Goal: Information Seeking & Learning: Learn about a topic

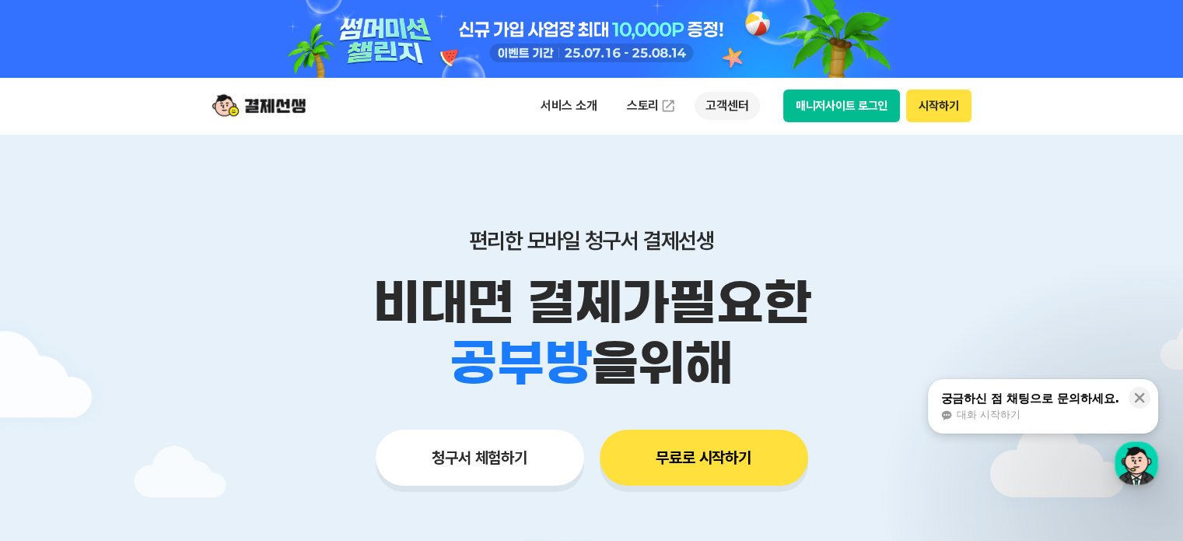
click at [705, 105] on p "고객센터" at bounding box center [727, 106] width 65 height 28
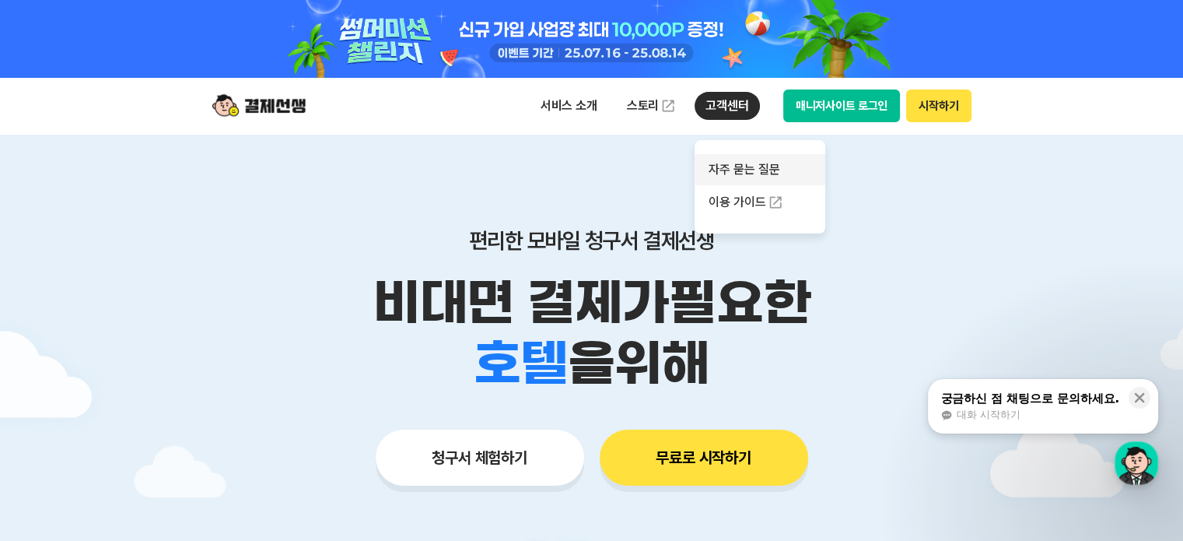
click at [719, 161] on link "자주 묻는 질문" at bounding box center [760, 169] width 131 height 31
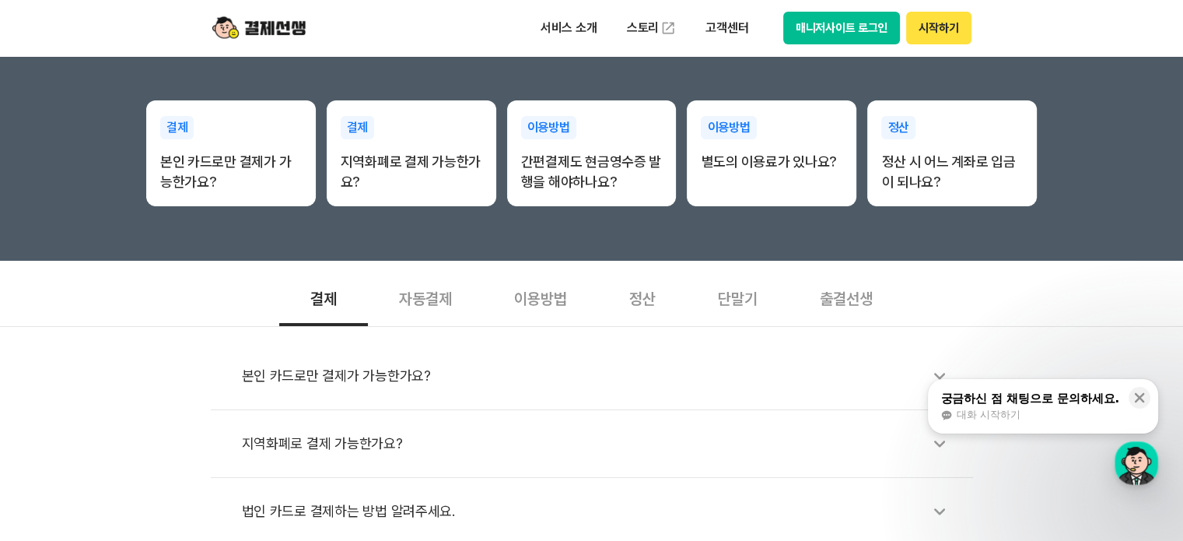
scroll to position [389, 0]
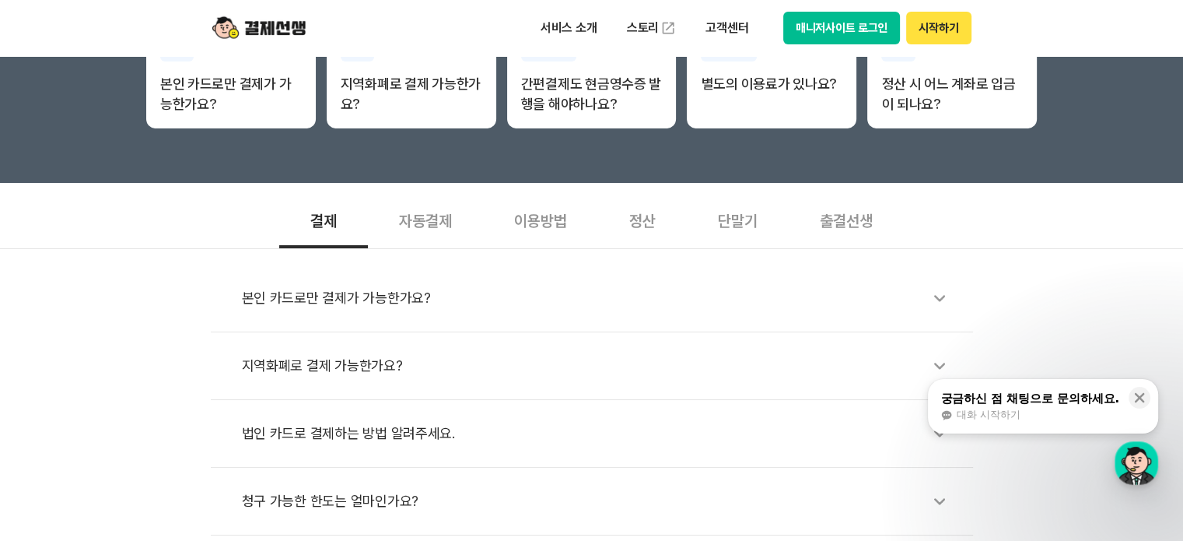
click at [278, 301] on div "본인 카드로만 결제가 가능한가요?" at bounding box center [600, 298] width 716 height 36
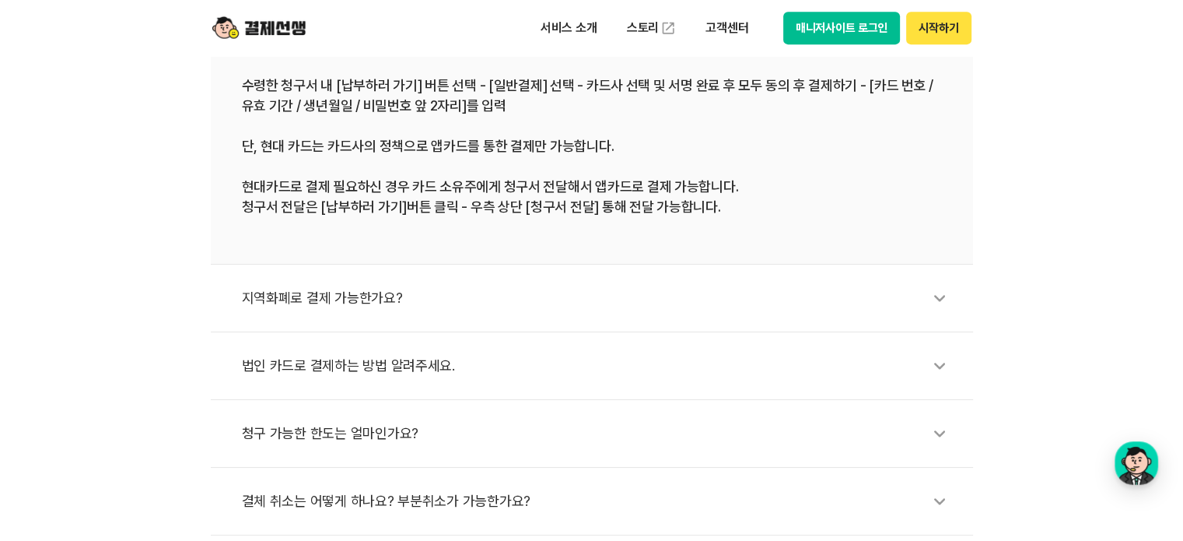
scroll to position [778, 0]
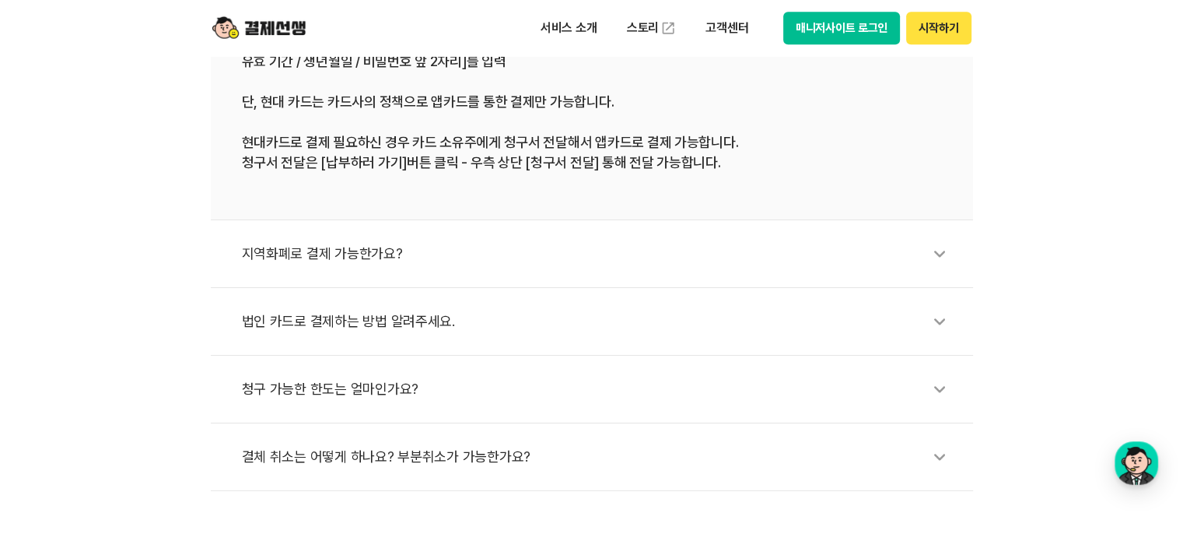
click at [383, 315] on div "법인 카드로 결제하는 방법 알려주세요." at bounding box center [600, 321] width 716 height 36
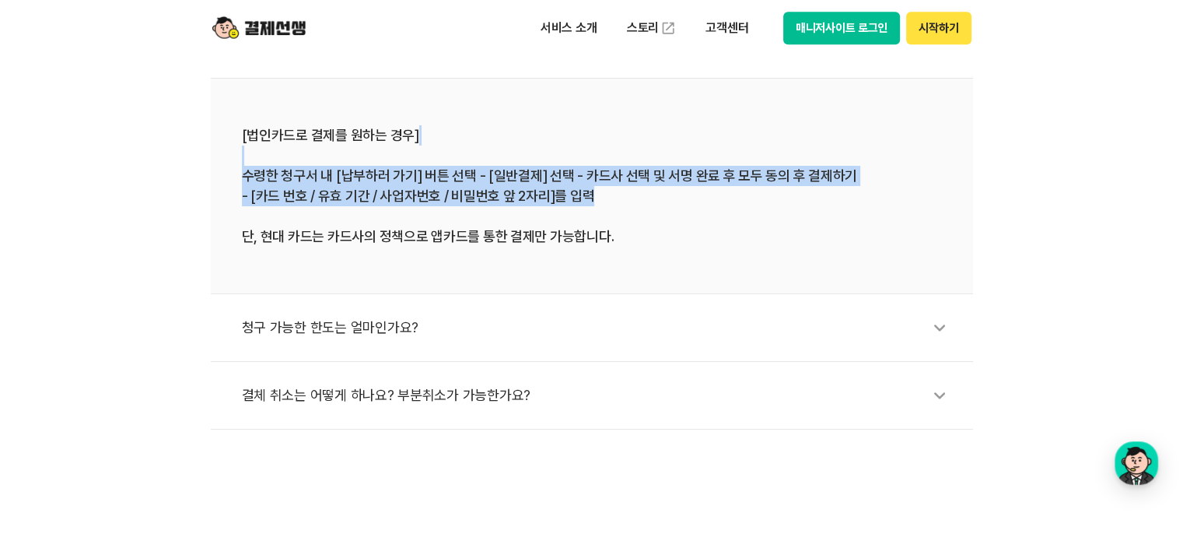
drag, startPoint x: 375, startPoint y: 161, endPoint x: 618, endPoint y: 193, distance: 245.5
click at [618, 193] on div "[법인카드로 결제를 원하는 경우] 수령한 청구서 내 [납부하러 가기] 버튼 선택 - [일반결제] 선택 - 카드사 선택 및 서명 완료 후 모두 …" at bounding box center [592, 185] width 700 height 121
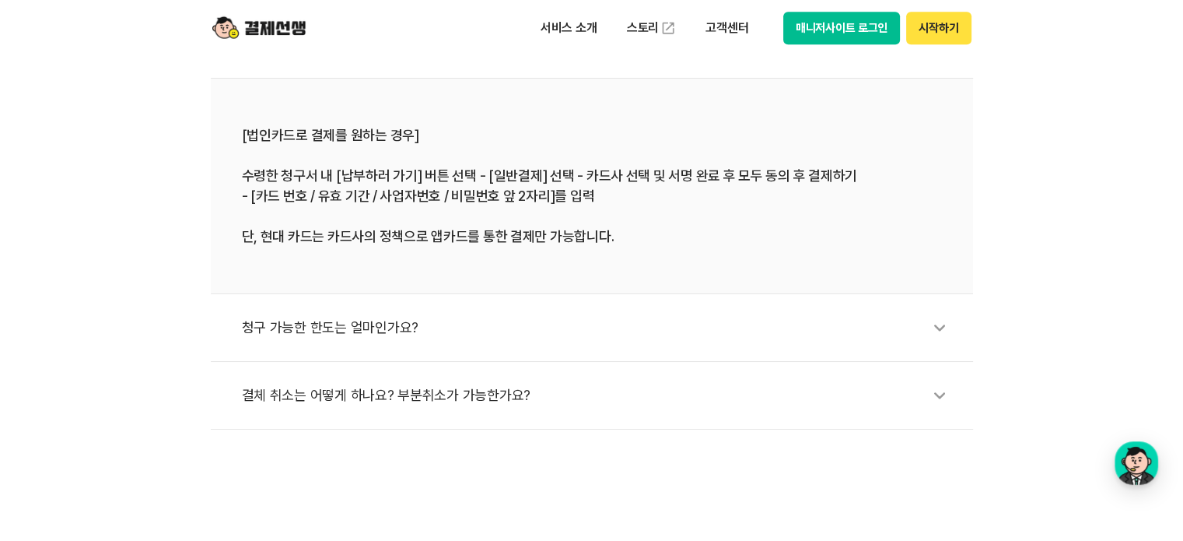
click at [521, 212] on div "[법인카드로 결제를 원하는 경우] 수령한 청구서 내 [납부하러 가기] 버튼 선택 - [일반결제] 선택 - 카드사 선택 및 서명 완료 후 모두 …" at bounding box center [592, 185] width 700 height 121
click at [499, 208] on div "[법인카드로 결제를 원하는 경우] 수령한 청구서 내 [납부하러 가기] 버튼 선택 - [일반결제] 선택 - 카드사 선택 및 서명 완료 후 모두 …" at bounding box center [592, 185] width 700 height 121
drag, startPoint x: 380, startPoint y: 238, endPoint x: 528, endPoint y: 240, distance: 148.6
click at [528, 240] on div "[법인카드로 결제를 원하는 경우] 수령한 청구서 내 [납부하러 가기] 버튼 선택 - [일반결제] 선택 - 카드사 선택 및 서명 완료 후 모두 …" at bounding box center [592, 185] width 700 height 121
click at [506, 257] on li "[법인카드로 결제를 원하는 경우] 수령한 청구서 내 [납부하러 가기] 버튼 선택 - [일반결제] 선택 - 카드사 선택 및 서명 완료 후 모두 …" at bounding box center [592, 186] width 762 height 215
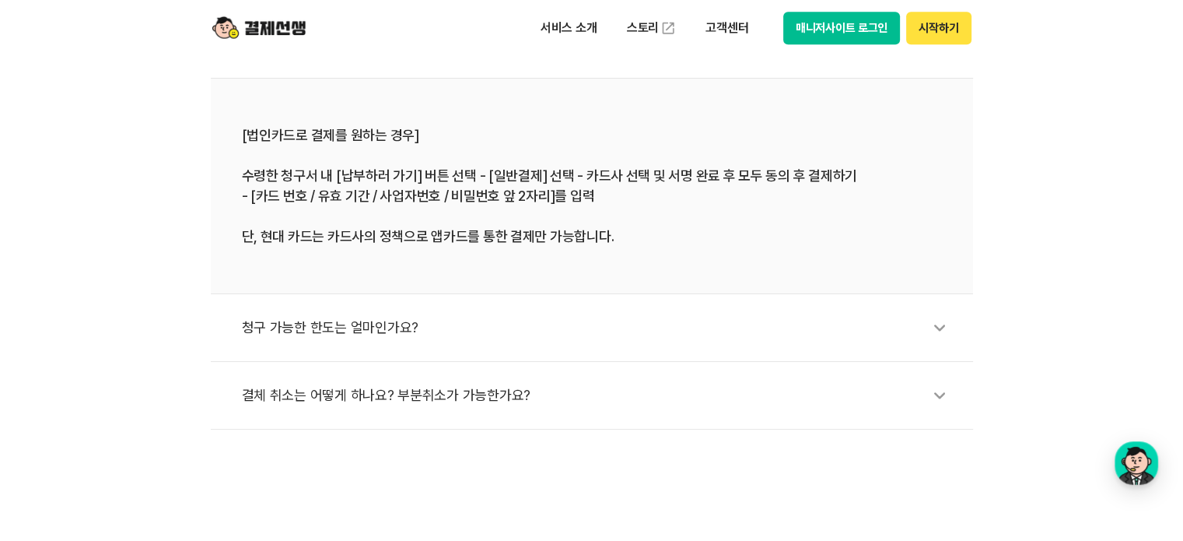
click at [459, 257] on li "[법인카드로 결제를 원하는 경우] 수령한 청구서 내 [납부하러 가기] 버튼 선택 - [일반결제] 선택 - 카드사 선택 및 서명 완료 후 모두 …" at bounding box center [592, 186] width 762 height 215
click at [355, 236] on div "[법인카드로 결제를 원하는 경우] 수령한 청구서 내 [납부하러 가기] 버튼 선택 - [일반결제] 선택 - 카드사 선택 및 서명 완료 후 모두 …" at bounding box center [592, 185] width 700 height 121
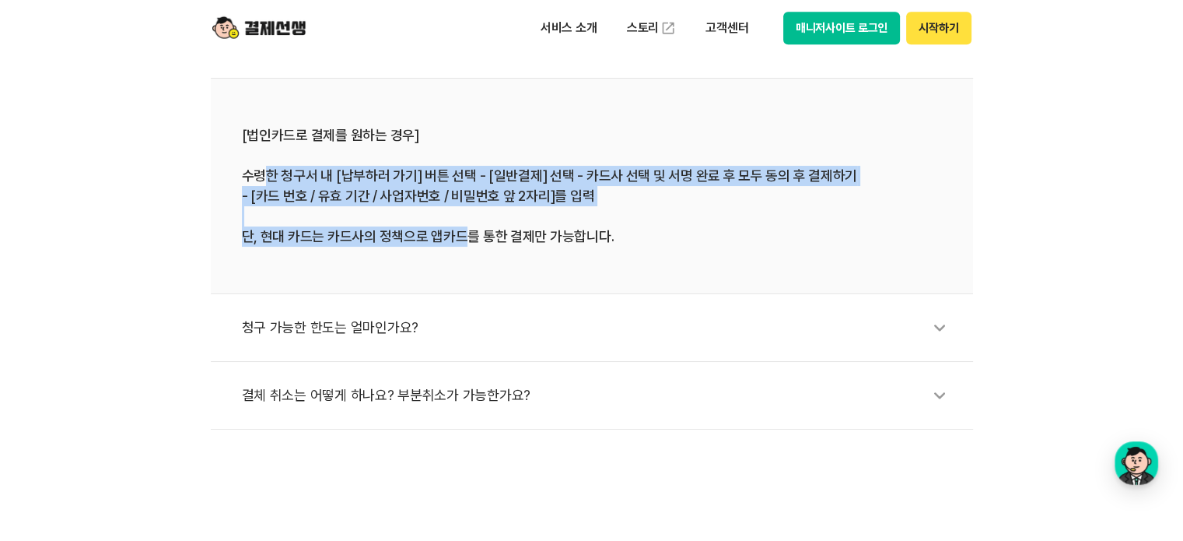
drag, startPoint x: 265, startPoint y: 173, endPoint x: 462, endPoint y: 236, distance: 206.6
click at [462, 236] on div "[법인카드로 결제를 원하는 경우] 수령한 청구서 내 [납부하러 가기] 버튼 선택 - [일반결제] 선택 - 카드사 선택 및 서명 완료 후 모두 …" at bounding box center [592, 185] width 700 height 121
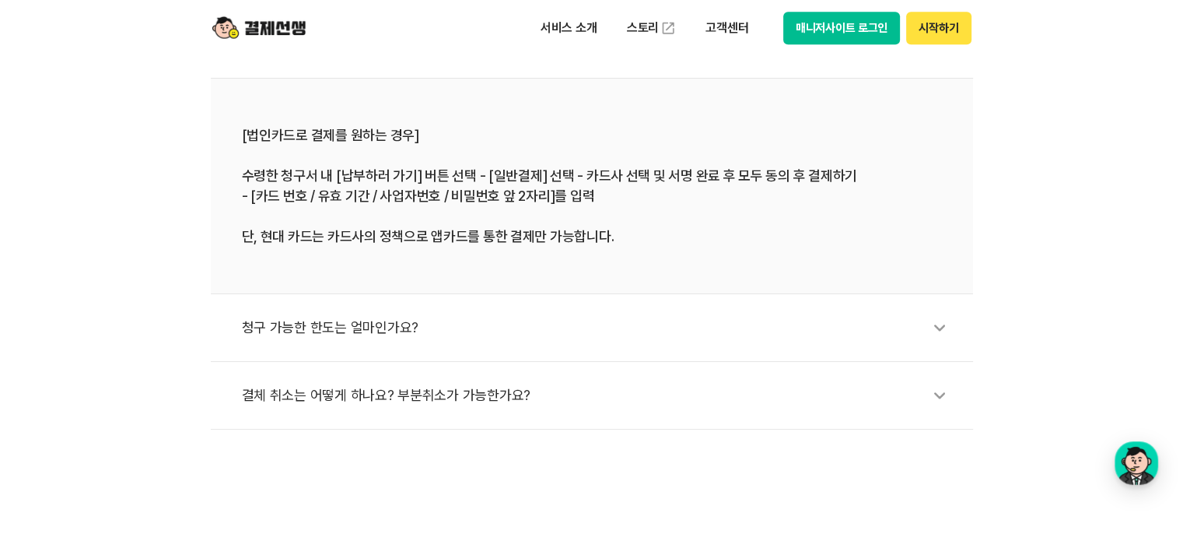
click at [505, 243] on div "[법인카드로 결제를 원하는 경우] 수령한 청구서 내 [납부하러 가기] 버튼 선택 - [일반결제] 선택 - 카드사 선택 및 서명 완료 후 모두 …" at bounding box center [592, 185] width 700 height 121
click at [506, 243] on div "[법인카드로 결제를 원하는 경우] 수령한 청구서 내 [납부하러 가기] 버튼 선택 - [일반결제] 선택 - 카드사 선택 및 서명 완료 후 모두 …" at bounding box center [592, 185] width 700 height 121
click at [413, 215] on div "[법인카드로 결제를 원하는 경우] 수령한 청구서 내 [납부하러 가기] 버튼 선택 - [일반결제] 선택 - 카드사 선택 및 서명 완료 후 모두 …" at bounding box center [592, 185] width 700 height 121
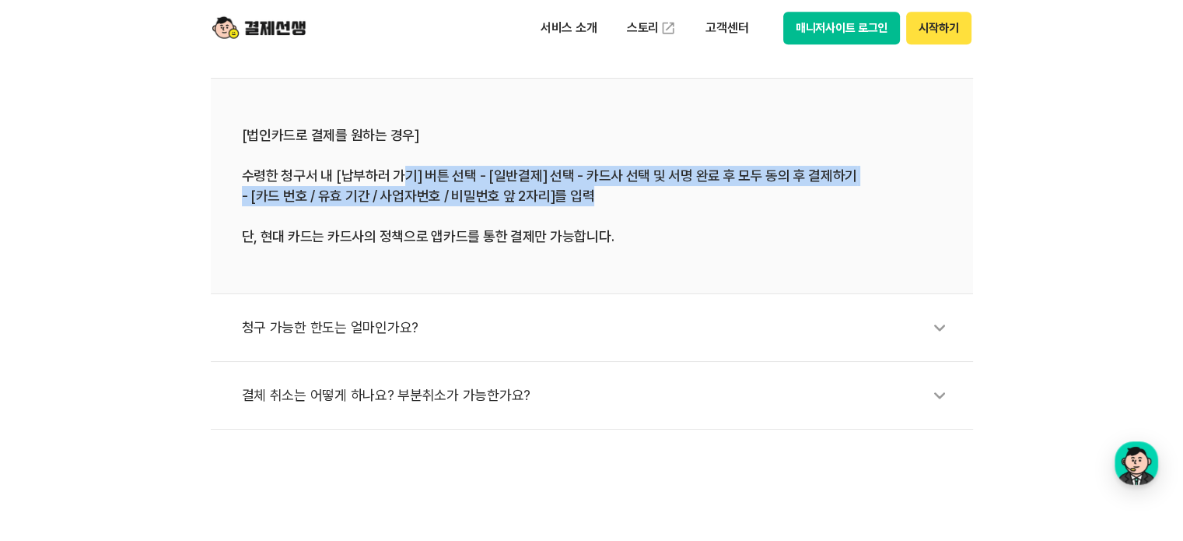
drag, startPoint x: 399, startPoint y: 175, endPoint x: 591, endPoint y: 199, distance: 193.6
click at [591, 199] on div "[법인카드로 결제를 원하는 경우] 수령한 청구서 내 [납부하러 가기] 버튼 선택 - [일반결제] 선택 - 카드사 선택 및 서명 완료 후 모두 …" at bounding box center [592, 185] width 700 height 121
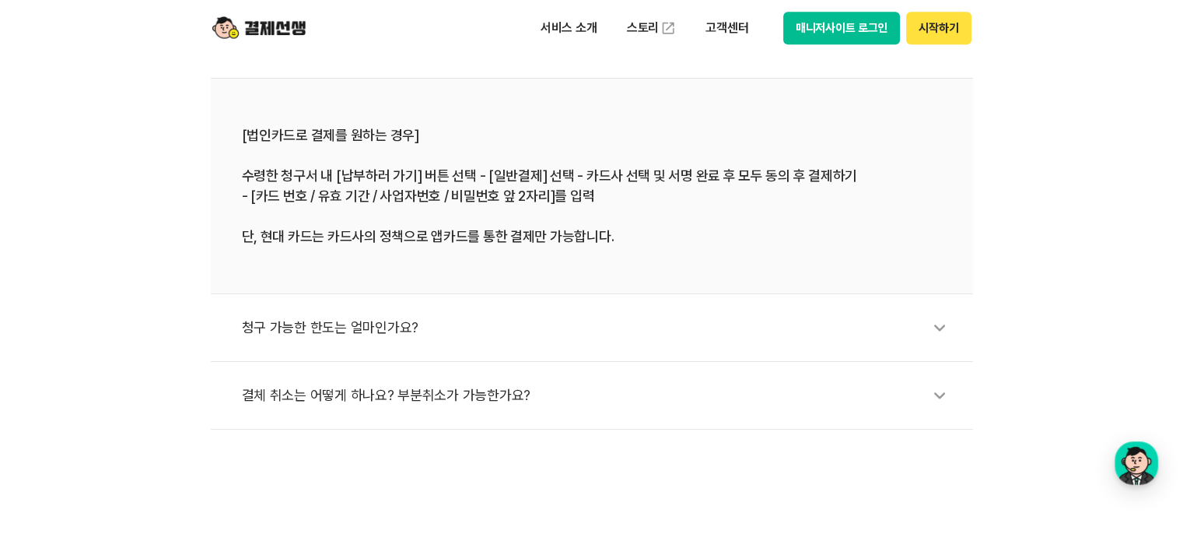
click at [544, 243] on div "[법인카드로 결제를 원하는 경우] 수령한 청구서 내 [납부하러 가기] 버튼 선택 - [일반결제] 선택 - 카드사 선택 및 서명 완료 후 모두 …" at bounding box center [592, 185] width 700 height 121
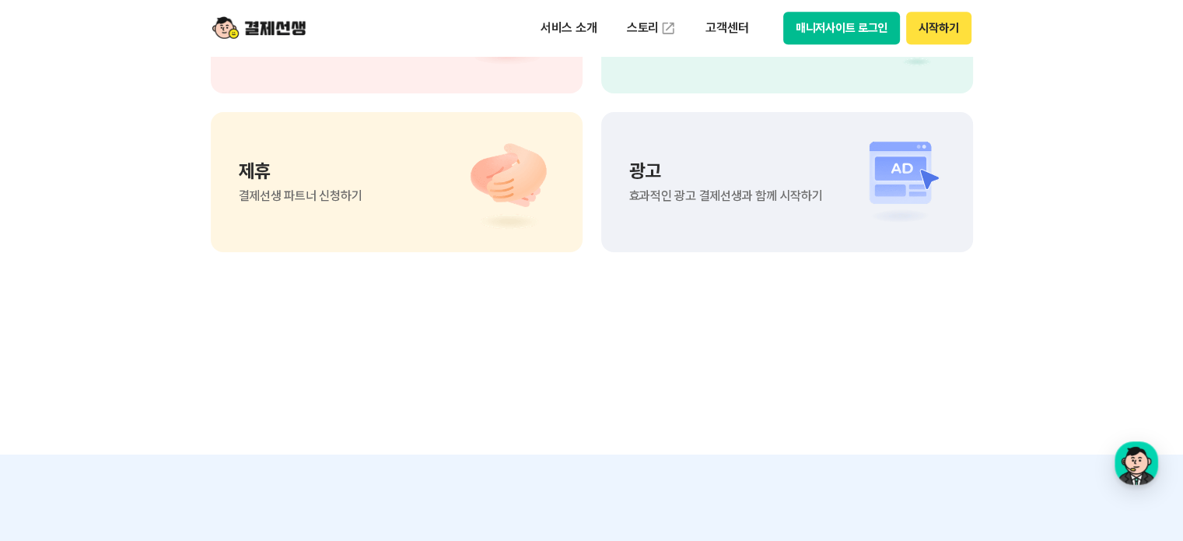
scroll to position [1555, 0]
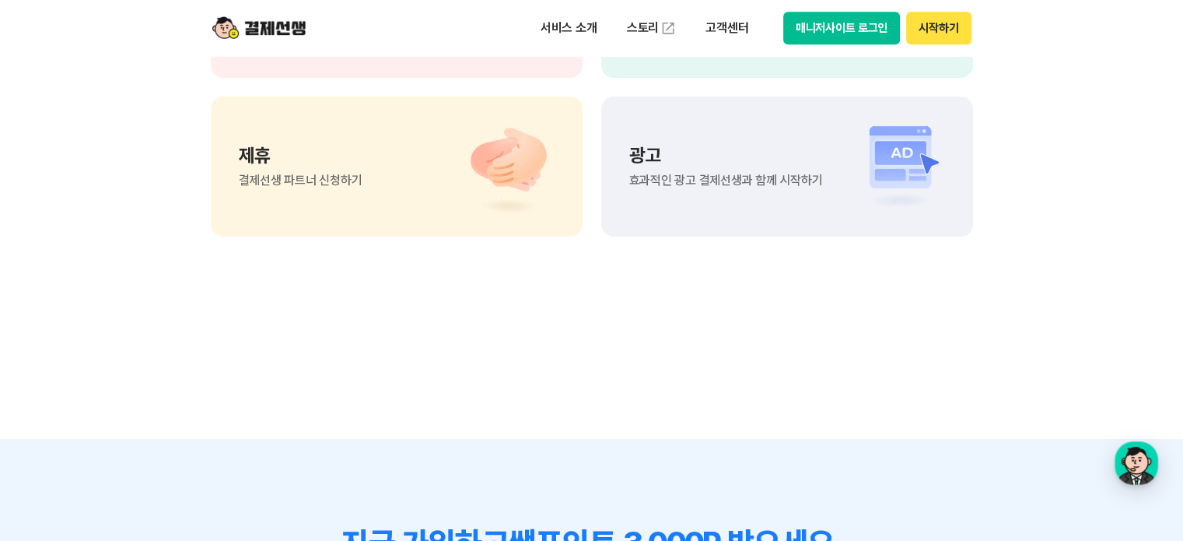
click at [303, 177] on span "결제선생 파트너 신청하기" at bounding box center [301, 180] width 124 height 12
click at [578, 29] on p "서비스 소개" at bounding box center [569, 28] width 79 height 28
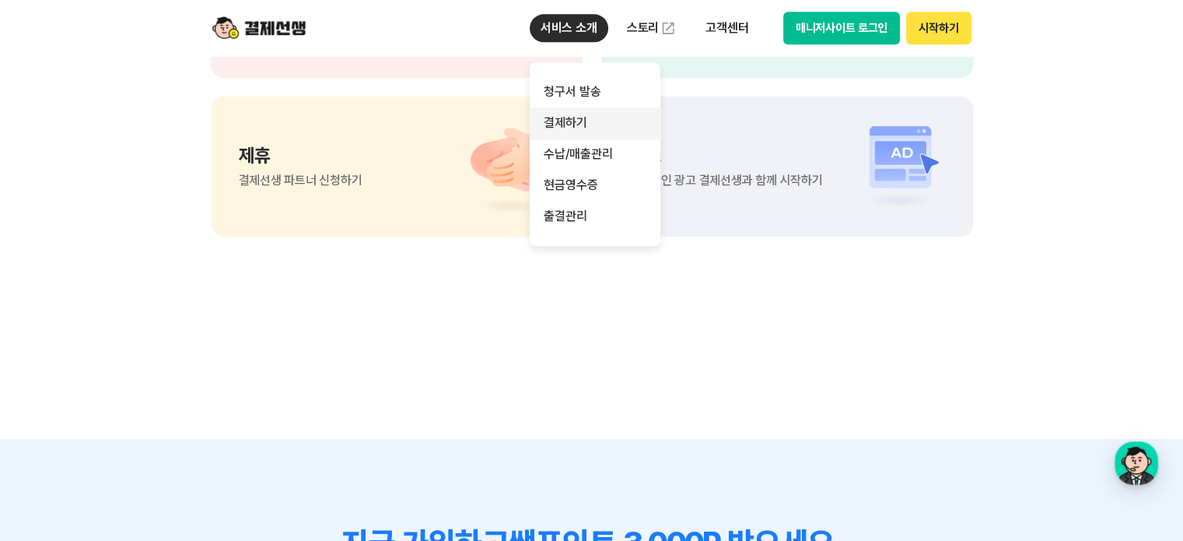
click at [586, 121] on link "결제하기" at bounding box center [595, 122] width 131 height 31
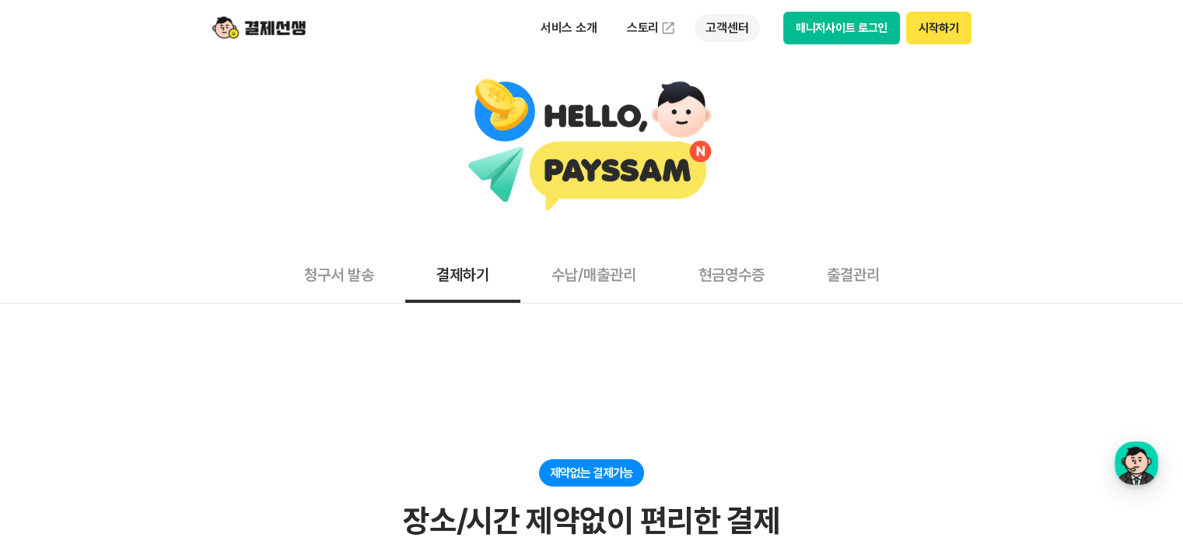
click at [713, 25] on p "고객센터" at bounding box center [727, 28] width 65 height 28
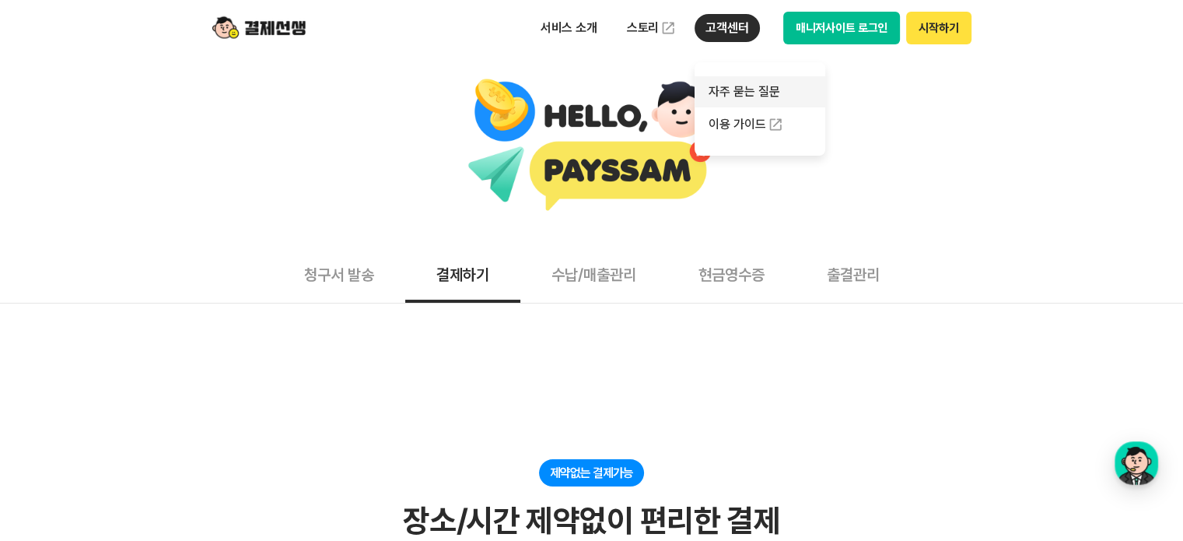
click at [739, 89] on link "자주 묻는 질문" at bounding box center [760, 91] width 131 height 31
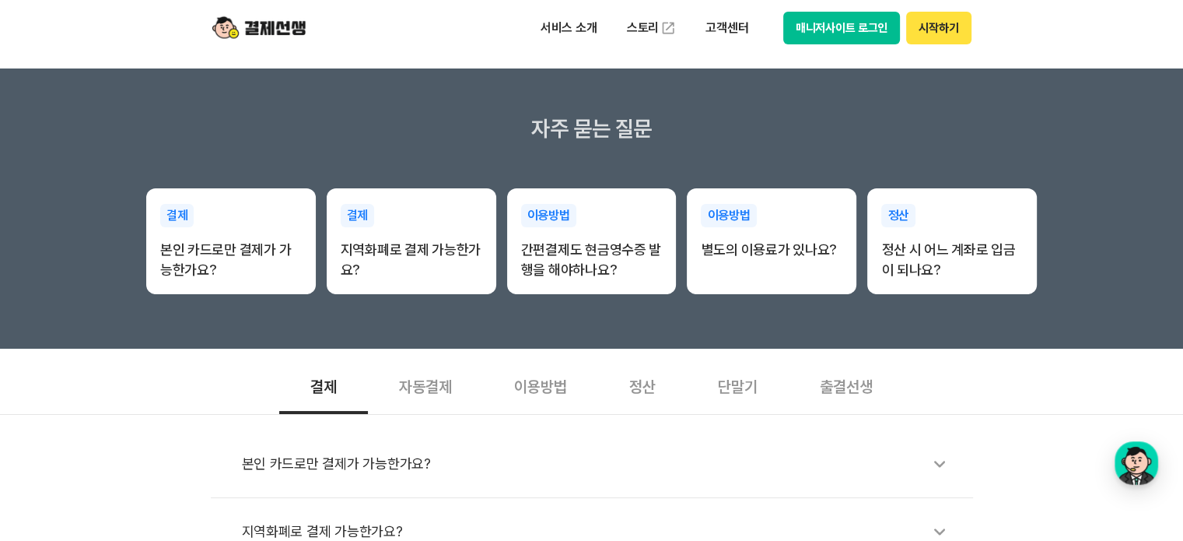
scroll to position [233, 0]
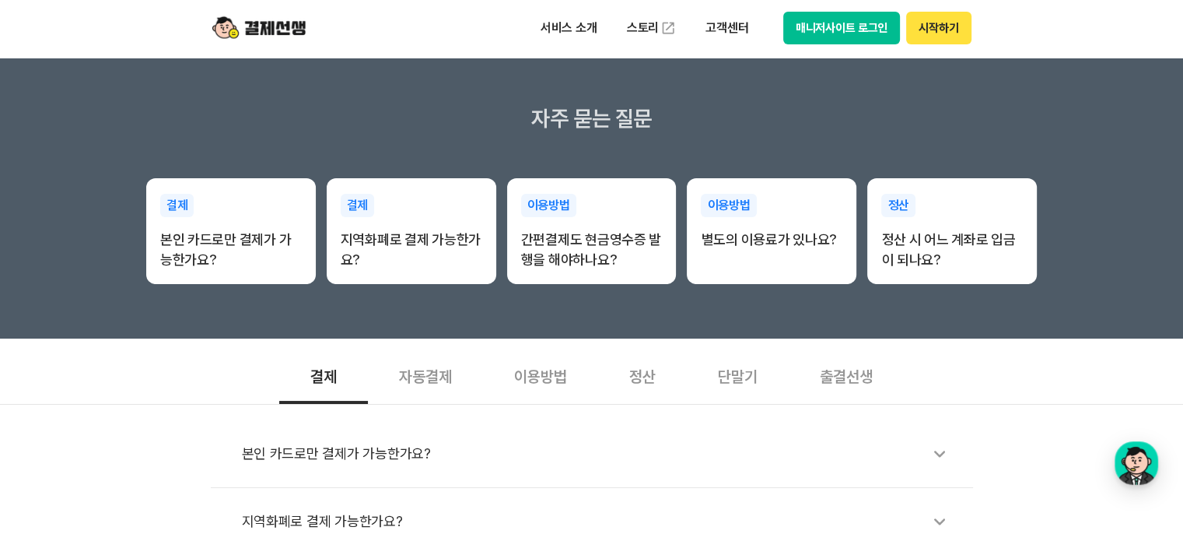
click at [439, 376] on div "자동결제" at bounding box center [425, 375] width 115 height 58
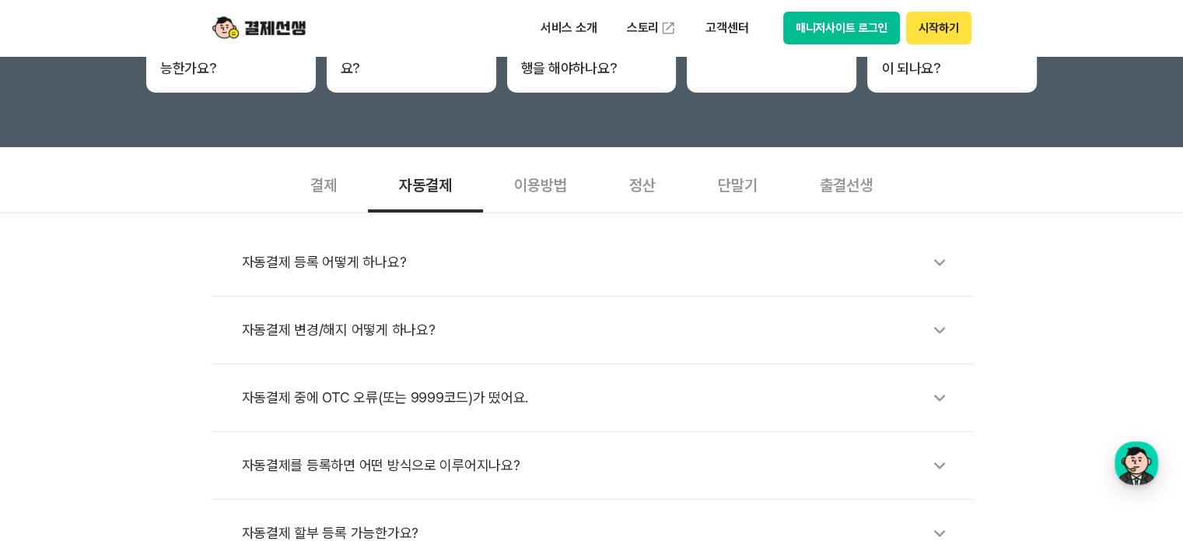
scroll to position [467, 0]
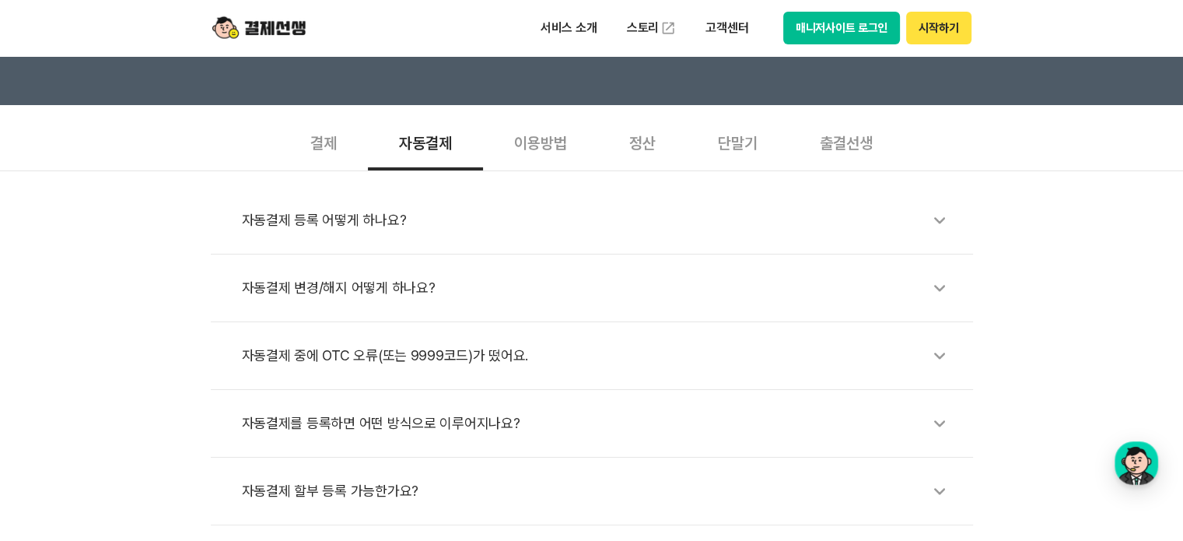
click at [360, 221] on div "자동결제 등록 어떻게 하나요?" at bounding box center [600, 220] width 716 height 36
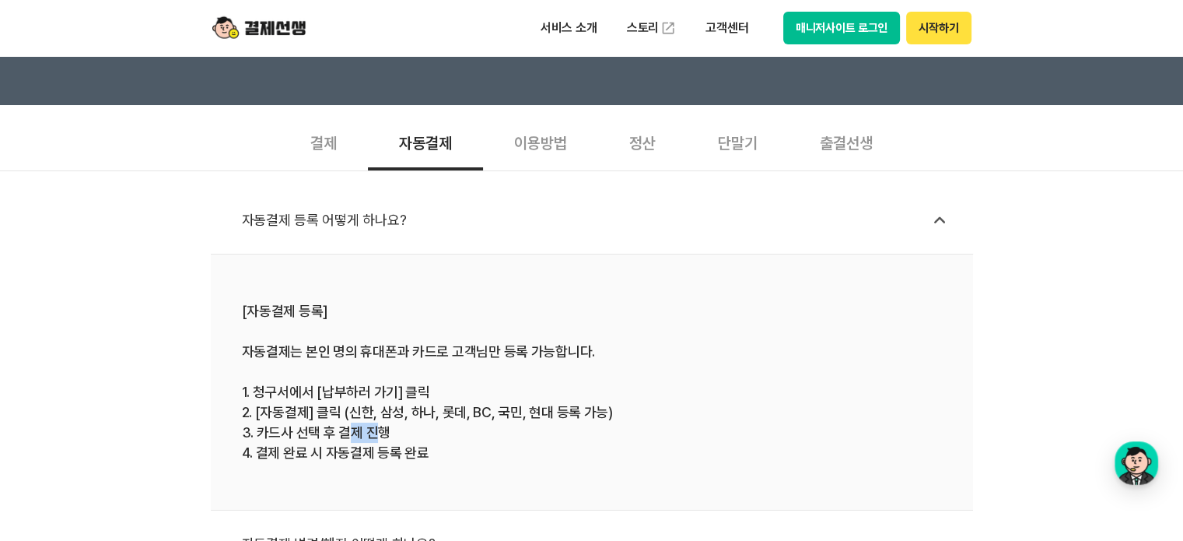
drag, startPoint x: 349, startPoint y: 428, endPoint x: 380, endPoint y: 434, distance: 31.7
click at [380, 434] on div "[자동결제 등록] 자동결제는 본인 명의 휴대폰과 카드로 고객님만 등록 가능합니다. 1. 청구서에서 [납부하러 가기] 클릭 2. [자동결제] 클…" at bounding box center [592, 382] width 700 height 162
click at [396, 453] on div "[자동결제 등록] 자동결제는 본인 명의 휴대폰과 카드로 고객님만 등록 가능합니다. 1. 청구서에서 [납부하러 가기] 클릭 2. [자동결제] 클…" at bounding box center [592, 382] width 700 height 162
drag, startPoint x: 347, startPoint y: 408, endPoint x: 553, endPoint y: 416, distance: 206.2
click at [553, 416] on div "[자동결제 등록] 자동결제는 본인 명의 휴대폰과 카드로 고객님만 등록 가능합니다. 1. 청구서에서 [납부하러 가기] 클릭 2. [자동결제] 클…" at bounding box center [592, 382] width 700 height 162
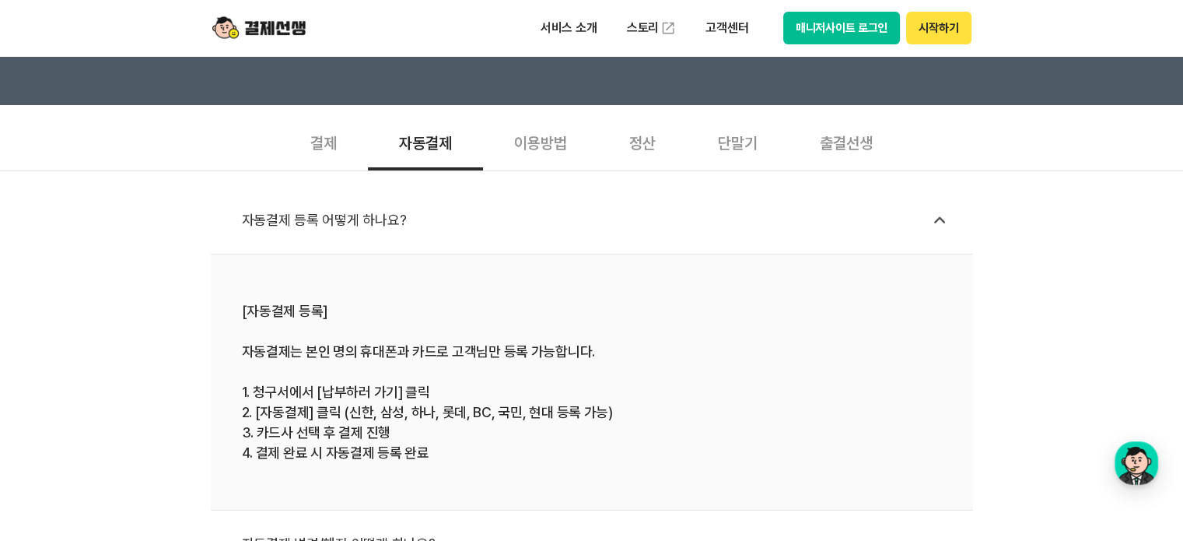
click at [317, 394] on div "[자동결제 등록] 자동결제는 본인 명의 휴대폰과 카드로 고객님만 등록 가능합니다. 1. 청구서에서 [납부하러 가기] 클릭 2. [자동결제] 클…" at bounding box center [592, 382] width 700 height 162
drag, startPoint x: 315, startPoint y: 349, endPoint x: 555, endPoint y: 350, distance: 240.3
click at [555, 350] on div "[자동결제 등록] 자동결제는 본인 명의 휴대폰과 카드로 고객님만 등록 가능합니다. 1. 청구서에서 [납부하러 가기] 클릭 2. [자동결제] 클…" at bounding box center [592, 382] width 700 height 162
click at [517, 397] on div "[자동결제 등록] 자동결제는 본인 명의 휴대폰과 카드로 고객님만 등록 가능합니다. 1. 청구서에서 [납부하러 가기] 클릭 2. [자동결제] 클…" at bounding box center [592, 382] width 700 height 162
click at [467, 401] on div "[자동결제 등록] 자동결제는 본인 명의 휴대폰과 카드로 고객님만 등록 가능합니다. 1. 청구서에서 [납부하러 가기] 클릭 2. [자동결제] 클…" at bounding box center [592, 382] width 700 height 162
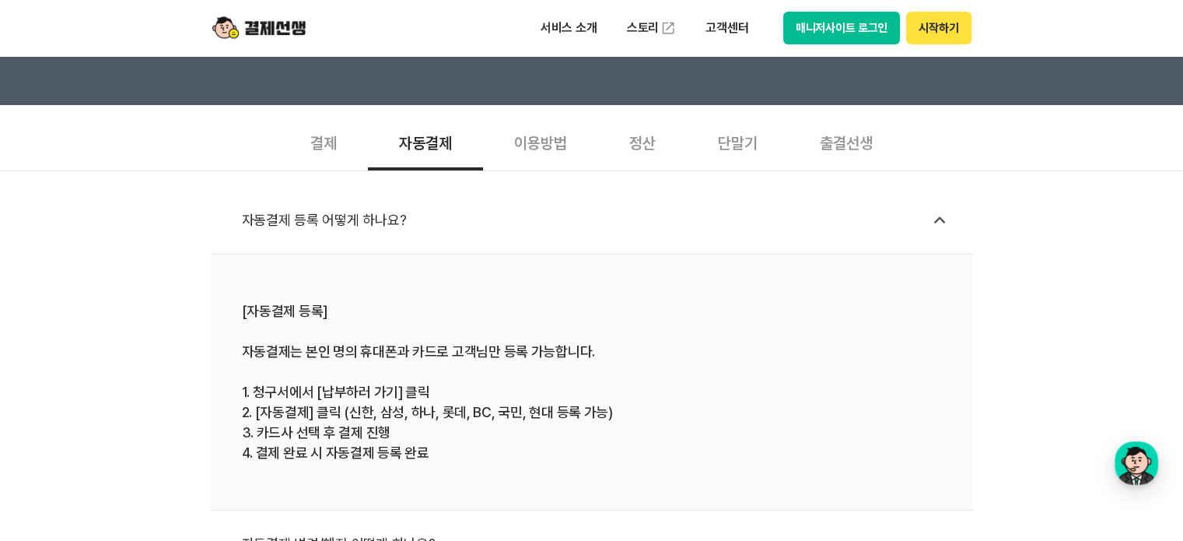
click at [412, 395] on div "[자동결제 등록] 자동결제는 본인 명의 휴대폰과 카드로 고객님만 등록 가능합니다. 1. 청구서에서 [납부하러 가기] 클릭 2. [자동결제] 클…" at bounding box center [592, 382] width 700 height 162
click at [324, 395] on div "[자동결제 등록] 자동결제는 본인 명의 휴대폰과 카드로 고객님만 등록 가능합니다. 1. 청구서에서 [납부하러 가기] 클릭 2. [자동결제] 클…" at bounding box center [592, 382] width 700 height 162
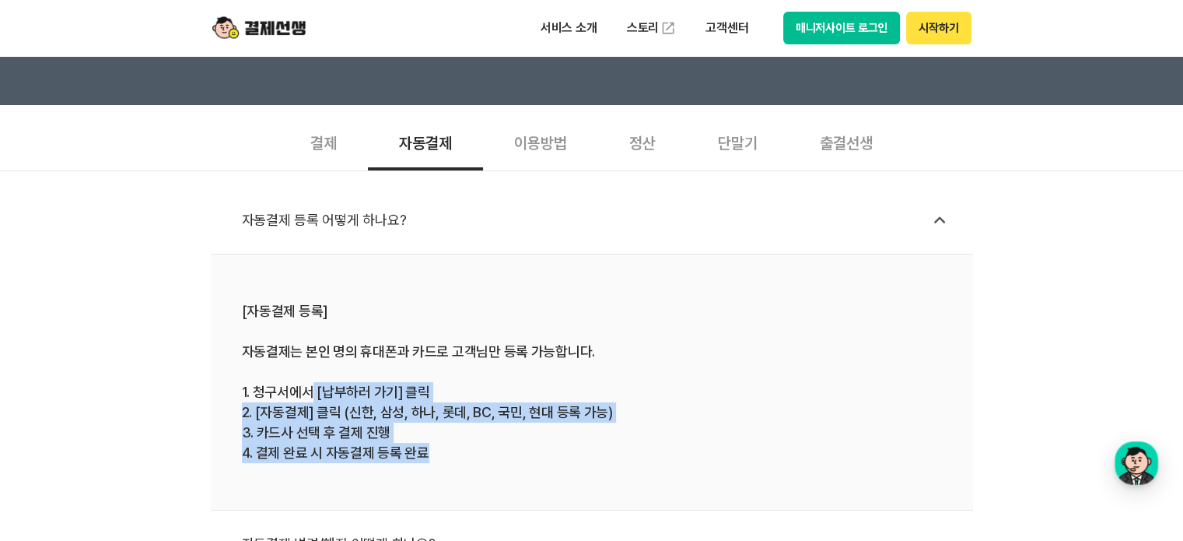
drag, startPoint x: 310, startPoint y: 394, endPoint x: 430, endPoint y: 458, distance: 136.4
click at [430, 458] on div "[자동결제 등록] 자동결제는 본인 명의 휴대폰과 카드로 고객님만 등록 가능합니다. 1. 청구서에서 [납부하러 가기] 클릭 2. [자동결제] 클…" at bounding box center [592, 382] width 700 height 162
click at [436, 464] on li "[자동결제 등록] 자동결제는 본인 명의 휴대폰과 카드로 고객님만 등록 가능합니다. 1. 청구서에서 [납부하러 가기] 클릭 2. [자동결제] 클…" at bounding box center [592, 382] width 762 height 256
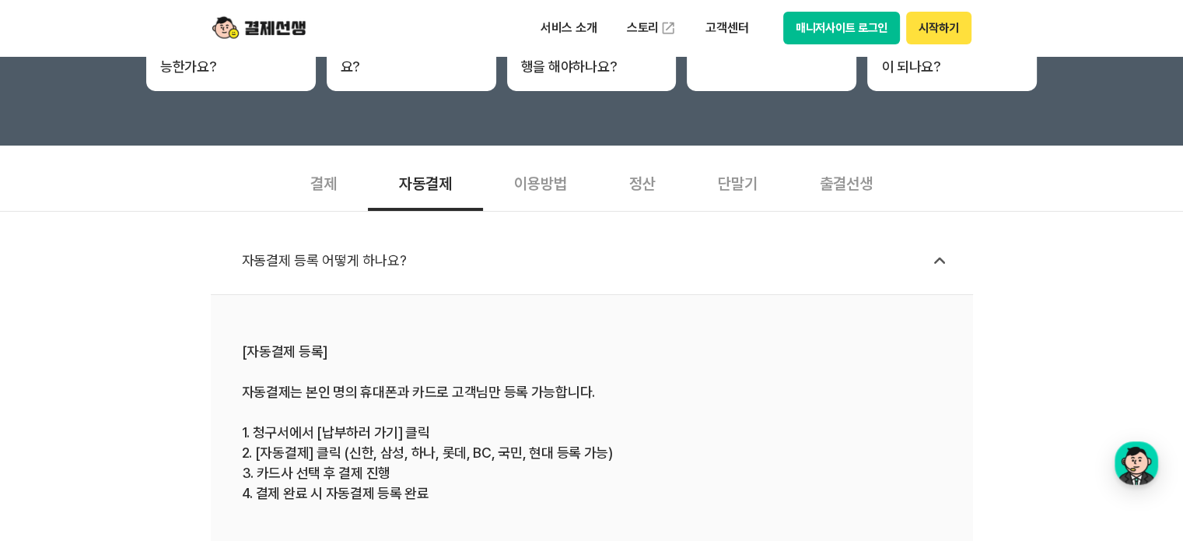
scroll to position [389, 0]
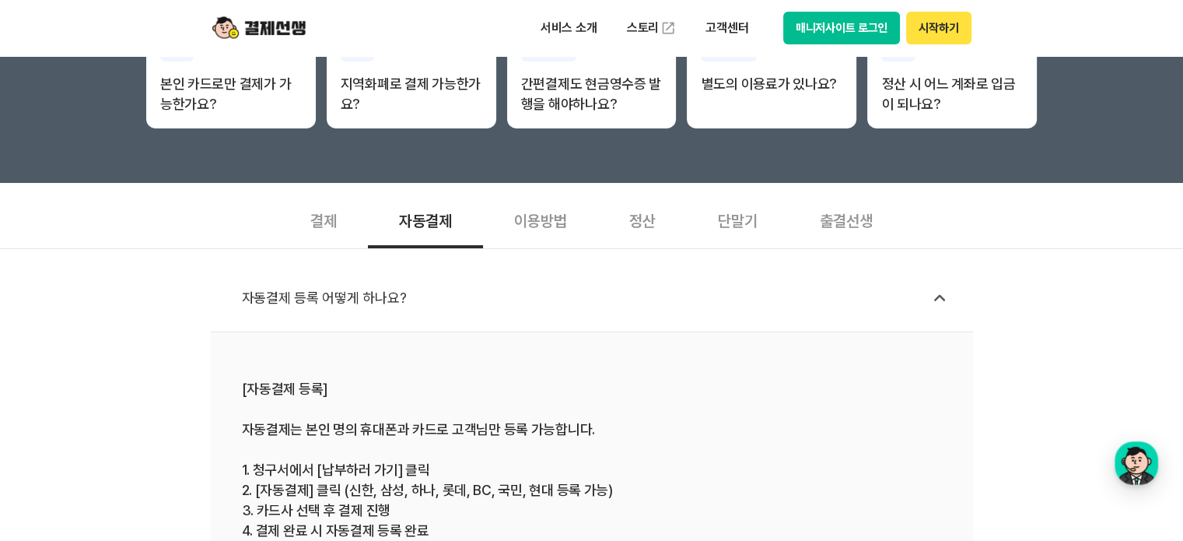
click at [529, 226] on div "이용방법" at bounding box center [540, 220] width 115 height 58
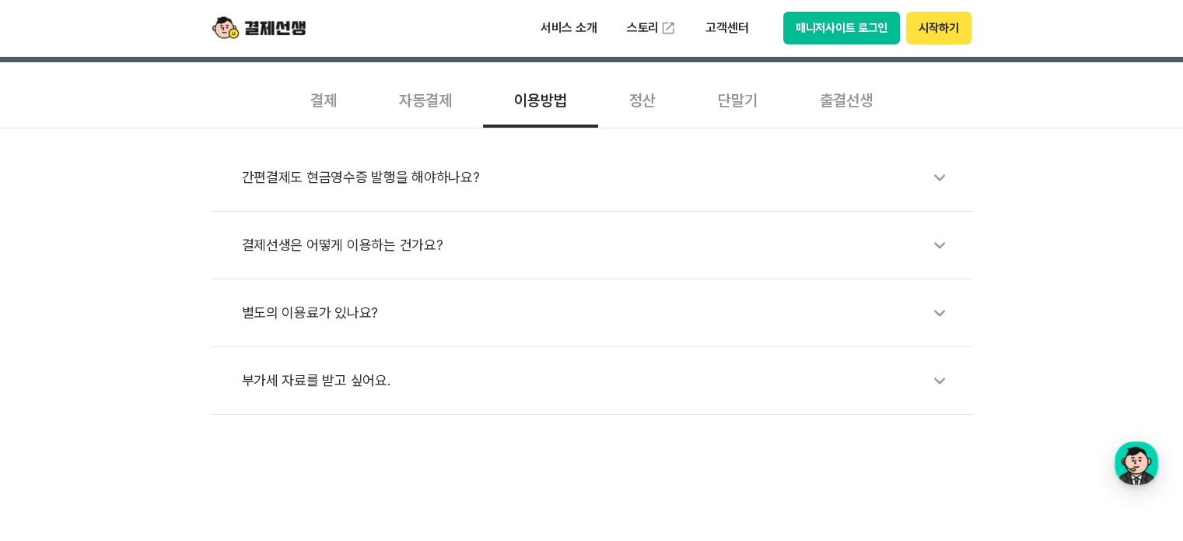
scroll to position [544, 0]
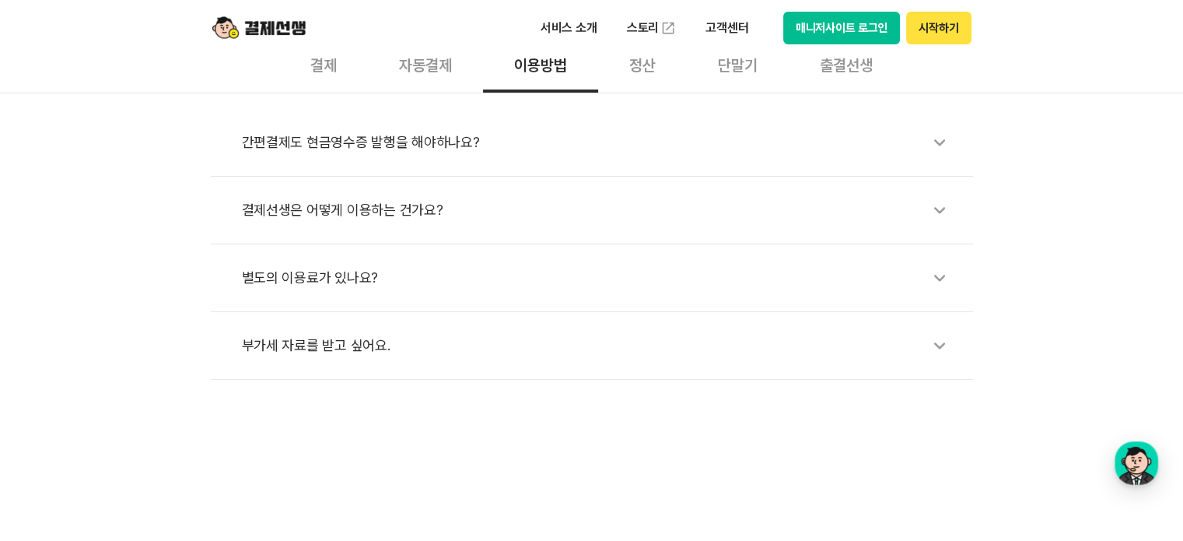
click at [634, 68] on div "정산" at bounding box center [642, 64] width 89 height 58
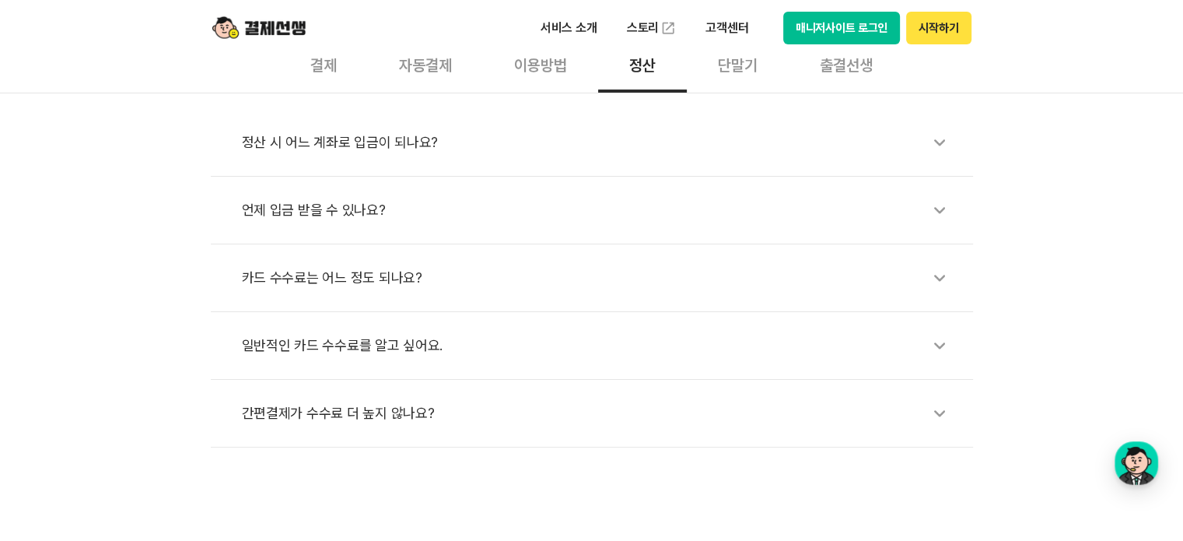
click at [418, 417] on div "간편결제가 수수료 더 높지 않나요?" at bounding box center [600, 413] width 716 height 36
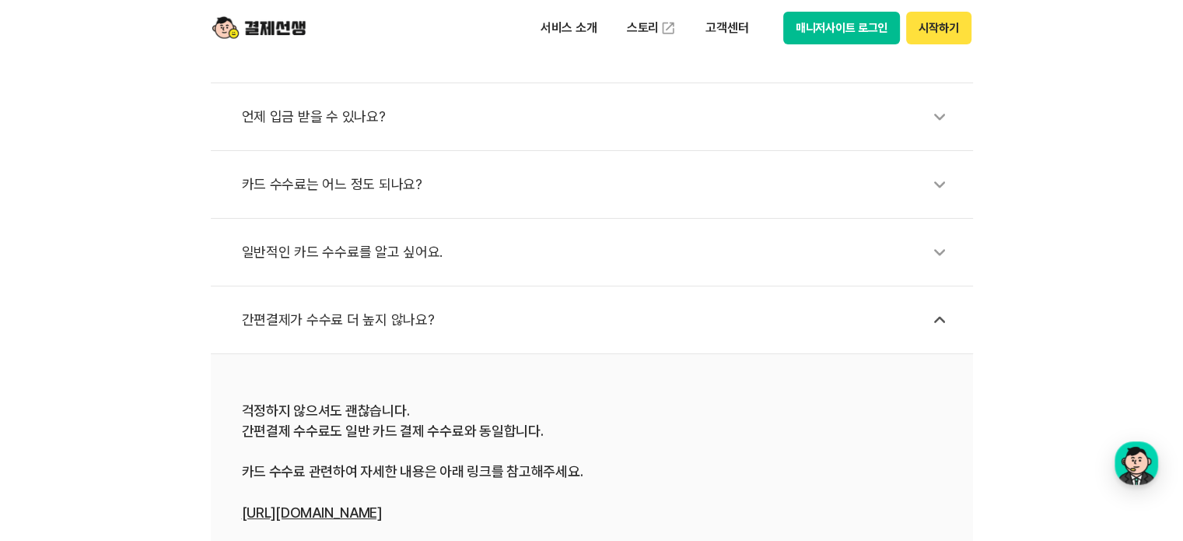
scroll to position [778, 0]
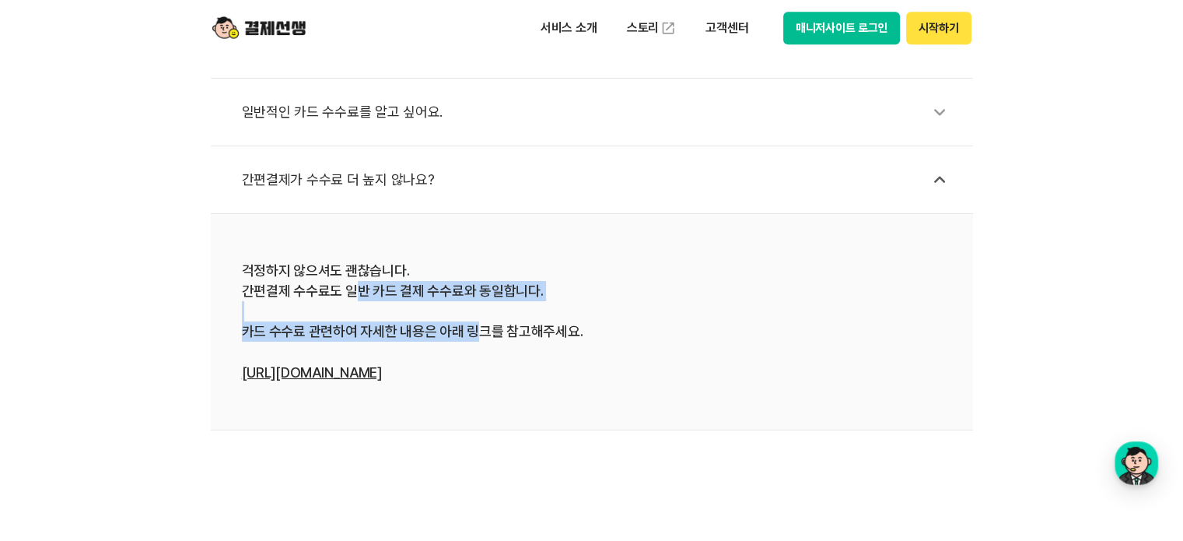
drag, startPoint x: 351, startPoint y: 285, endPoint x: 473, endPoint y: 324, distance: 128.1
click at [473, 324] on div "걱정하지 않으셔도 괜찮습니다. 간편결제 수수료도 일반 카드 결제 수수료와 동일합니다. 카드 수수료 관련하여 자세한 내용은 아래 링크를 참고해주…" at bounding box center [592, 322] width 700 height 122
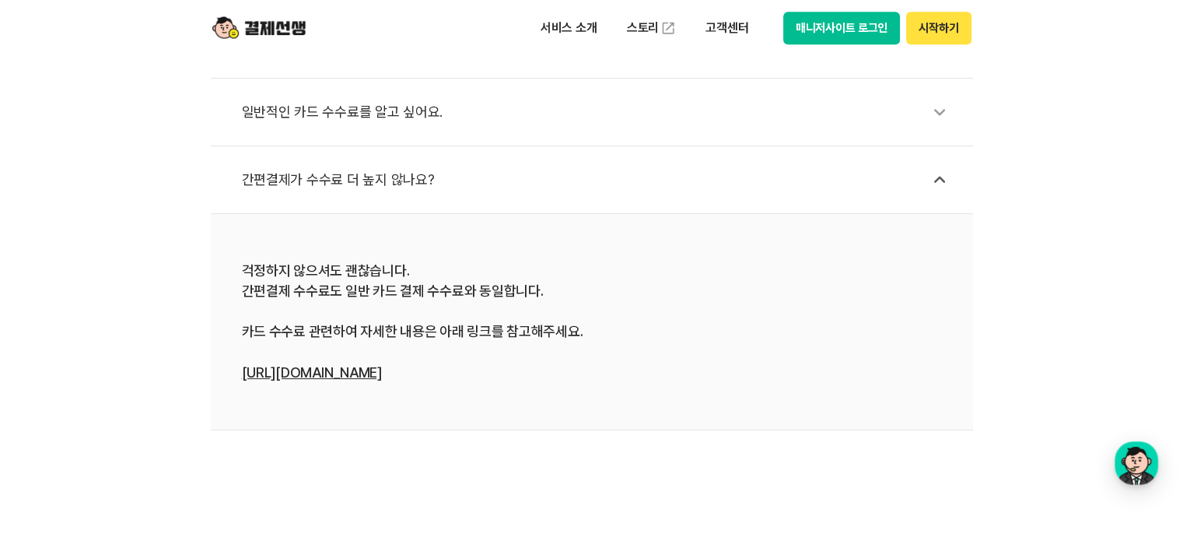
click at [469, 345] on div "걱정하지 않으셔도 괜찮습니다. 간편결제 수수료도 일반 카드 결제 수수료와 동일합니다. 카드 수수료 관련하여 자세한 내용은 아래 링크를 참고해주…" at bounding box center [592, 322] width 700 height 122
click at [338, 107] on div "일반적인 카드 수수료를 알고 싶어요." at bounding box center [600, 112] width 716 height 36
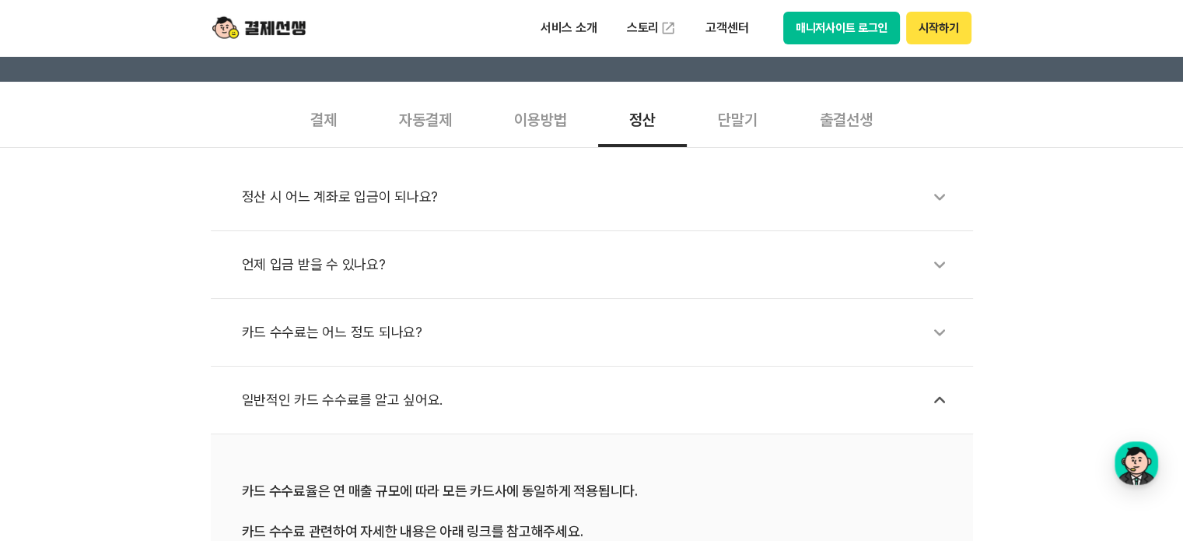
scroll to position [467, 0]
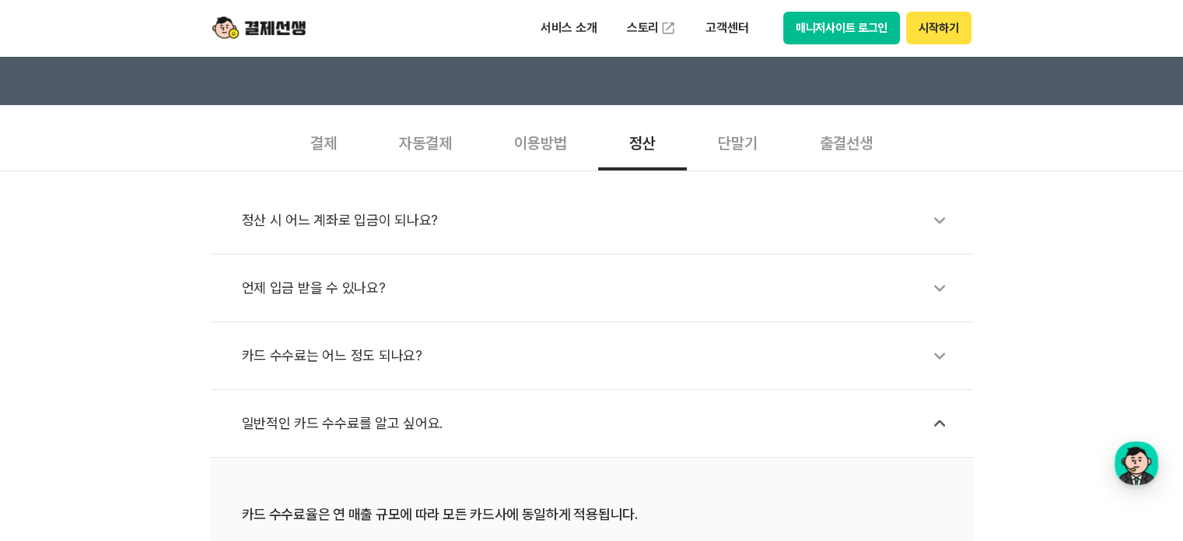
click at [725, 146] on div "단말기" at bounding box center [738, 142] width 102 height 58
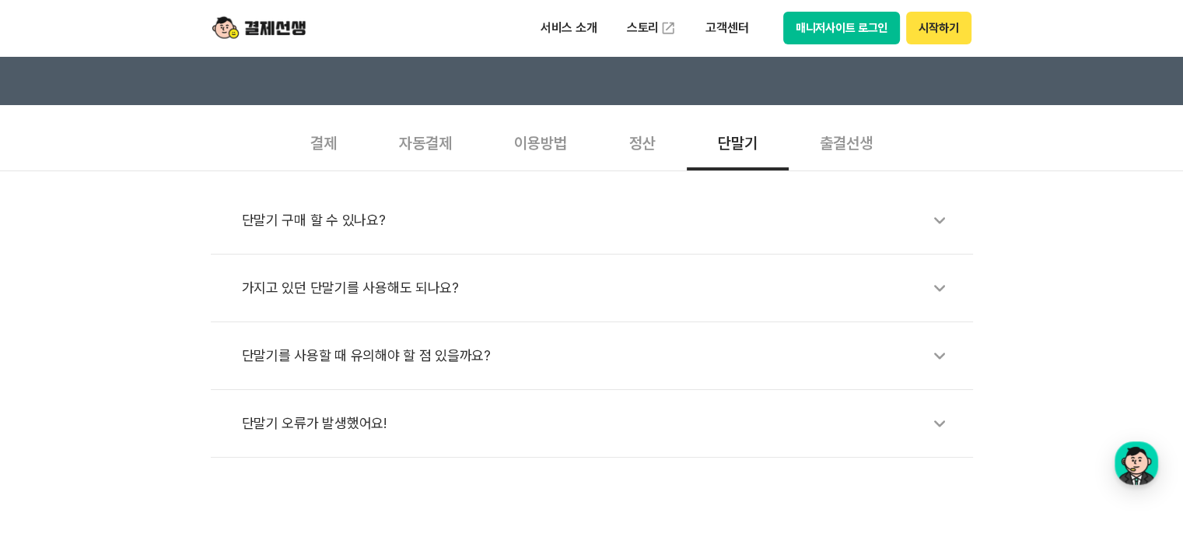
click at [497, 138] on div "이용방법" at bounding box center [540, 142] width 115 height 58
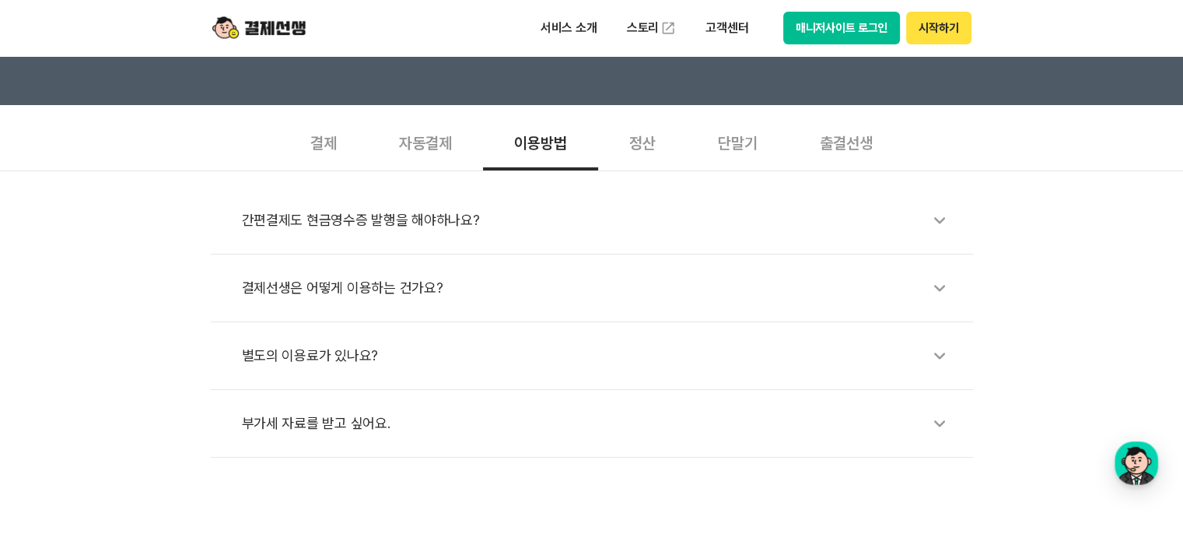
click at [405, 280] on div "결제선생은 어떻게 이용하는 건가요?" at bounding box center [600, 288] width 716 height 36
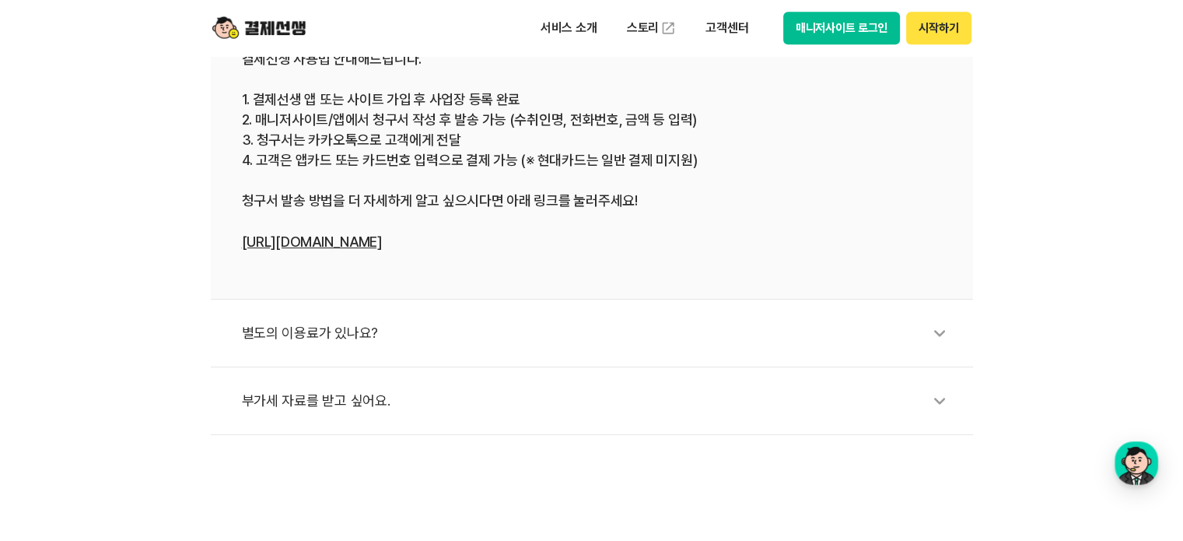
scroll to position [778, 0]
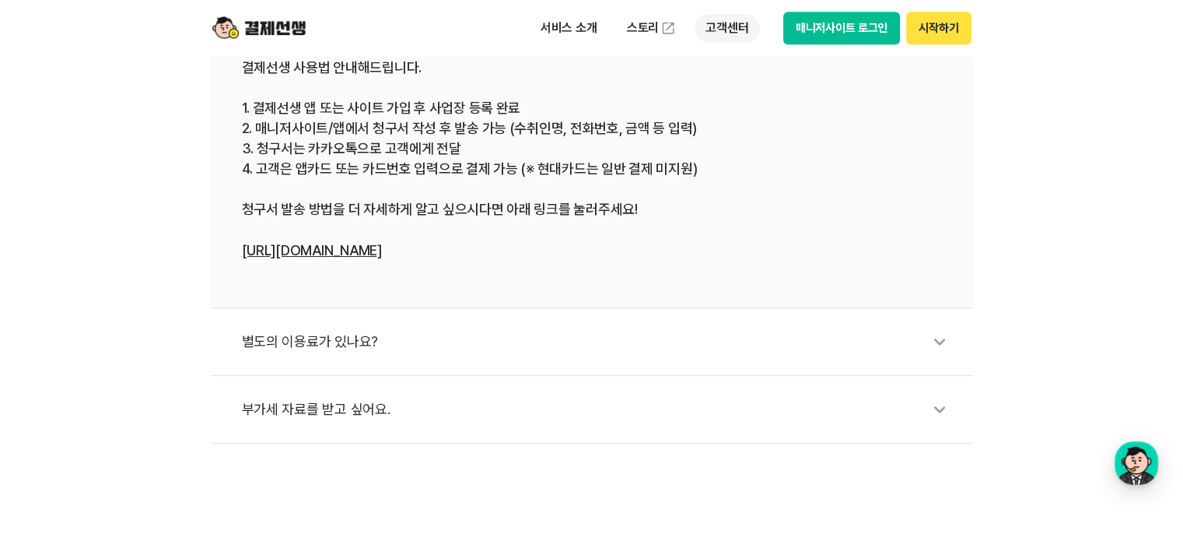
click at [712, 29] on p "고객센터" at bounding box center [727, 28] width 65 height 28
click at [662, 33] on img at bounding box center [668, 28] width 16 height 16
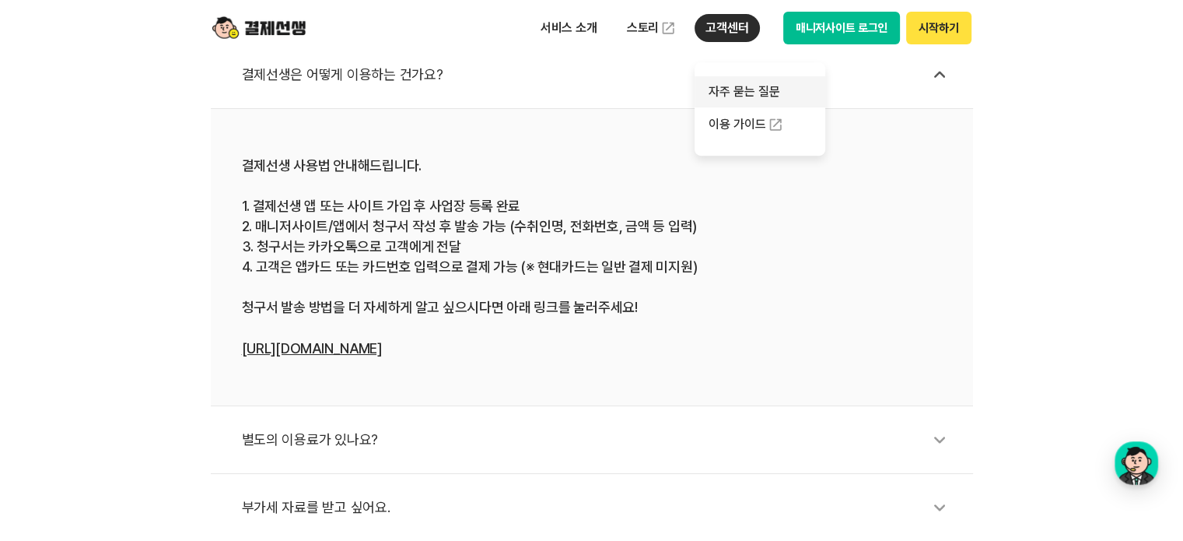
scroll to position [467, 0]
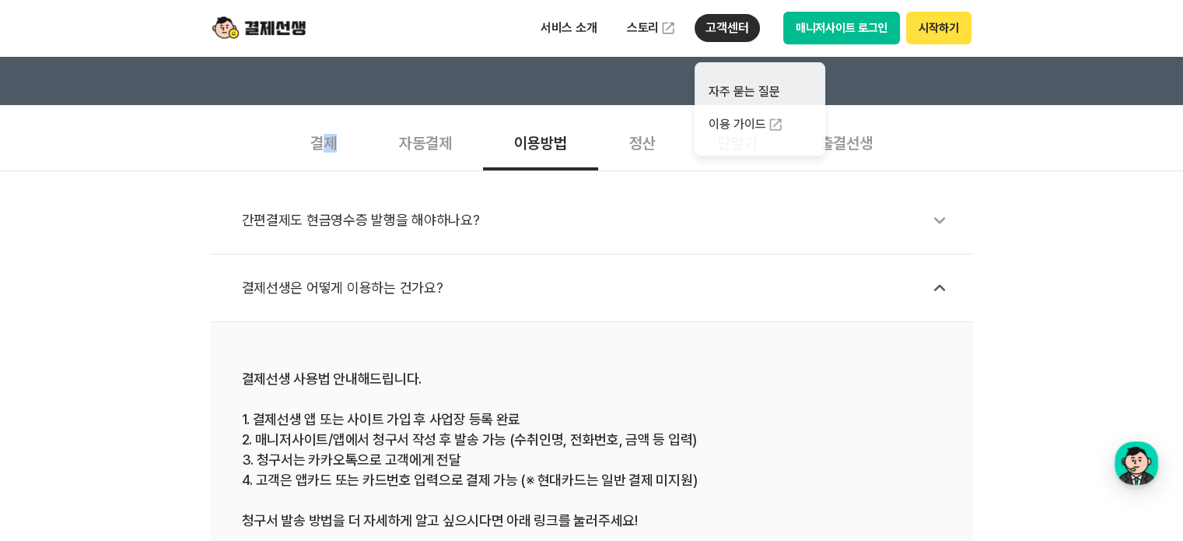
click at [328, 138] on div "결제" at bounding box center [323, 142] width 89 height 58
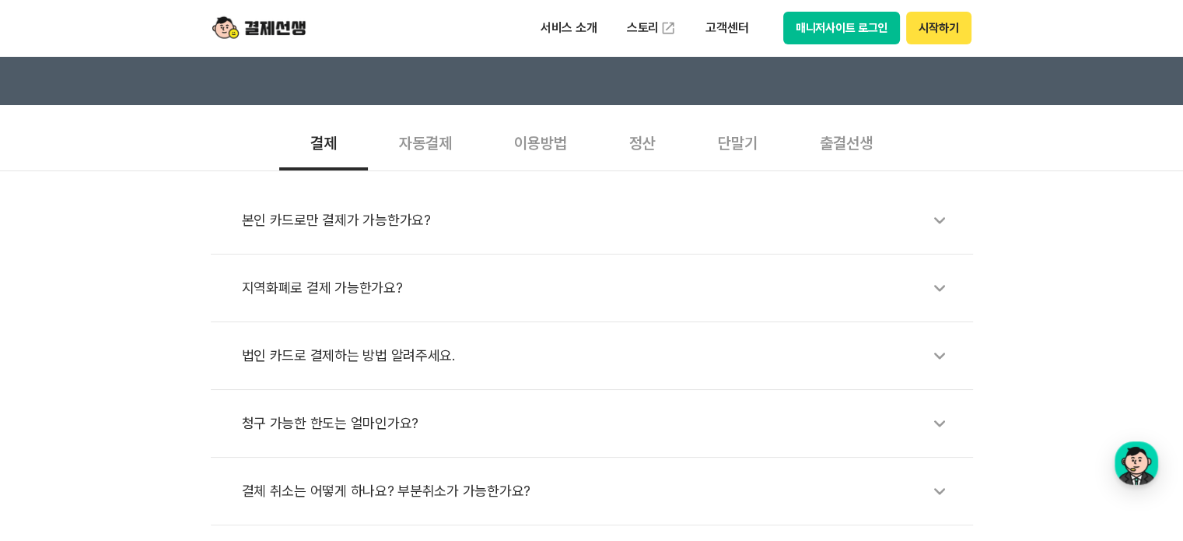
click at [391, 218] on div "본인 카드로만 결제가 가능한가요?" at bounding box center [600, 220] width 716 height 36
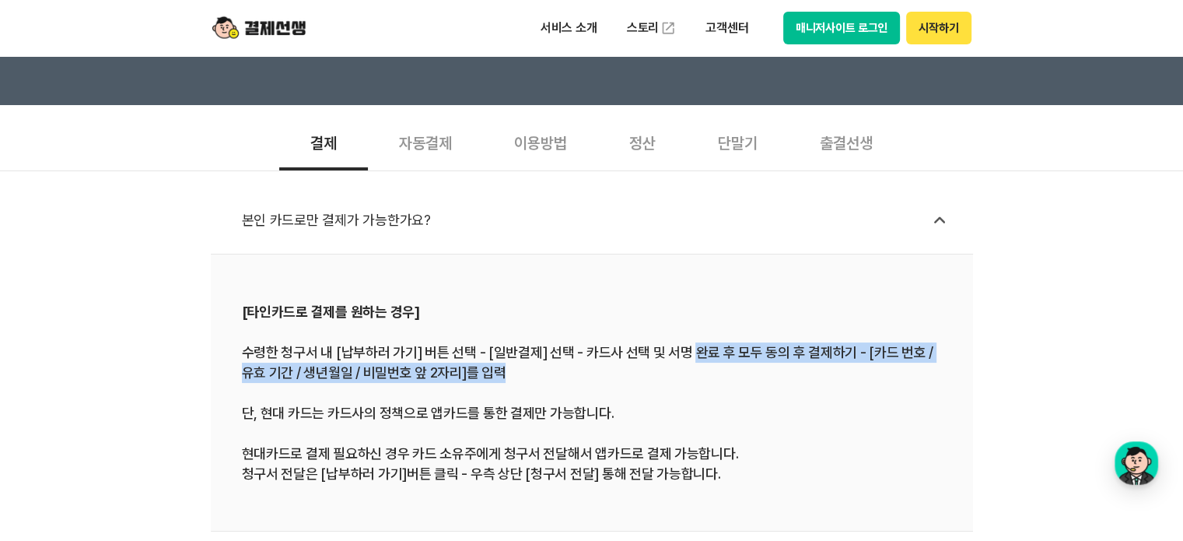
drag, startPoint x: 688, startPoint y: 352, endPoint x: 896, endPoint y: 381, distance: 210.4
click at [896, 381] on div "[타인카드로 결제를 원하는 경우] 수령한 청구서 내 [납부하러 가기] 버튼 선택 - [일반결제] 선택 - 카드사 선택 및 서명 완료 후 모두 …" at bounding box center [592, 392] width 700 height 183
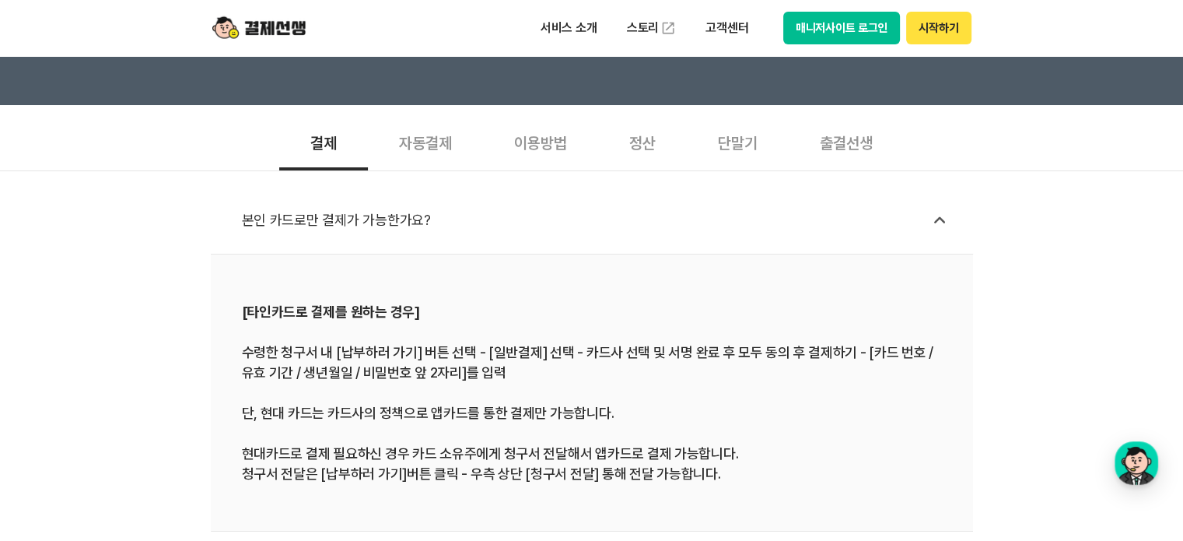
click at [876, 411] on div "[타인카드로 결제를 원하는 경우] 수령한 청구서 내 [납부하러 가기] 버튼 선택 - [일반결제] 선택 - 카드사 선택 및 서명 완료 후 모두 …" at bounding box center [592, 392] width 700 height 183
click at [845, 422] on div "[타인카드로 결제를 원하는 경우] 수령한 청구서 내 [납부하러 가기] 버튼 선택 - [일반결제] 선택 - 카드사 선택 및 서명 완료 후 모두 …" at bounding box center [592, 392] width 700 height 183
click at [537, 387] on div "[타인카드로 결제를 원하는 경우] 수령한 청구서 내 [납부하러 가기] 버튼 선택 - [일반결제] 선택 - 카드사 선택 및 서명 완료 후 모두 …" at bounding box center [592, 392] width 700 height 183
click at [454, 400] on div "[타인카드로 결제를 원하는 경우] 수령한 청구서 내 [납부하러 가기] 버튼 선택 - [일반결제] 선택 - 카드사 선택 및 서명 완료 후 모두 …" at bounding box center [592, 392] width 700 height 183
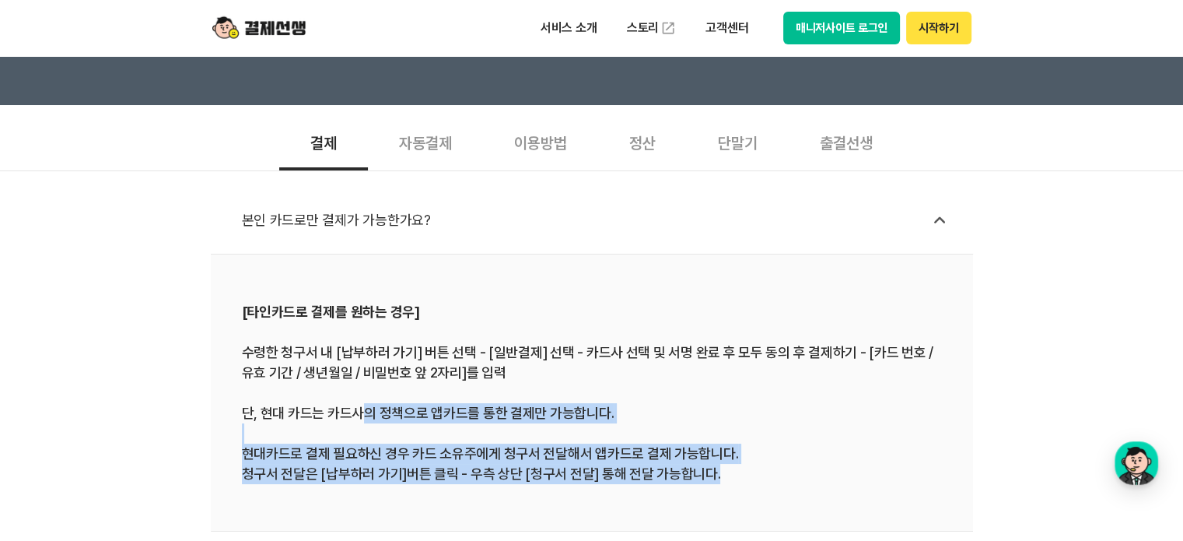
drag, startPoint x: 366, startPoint y: 410, endPoint x: 713, endPoint y: 506, distance: 360.8
click at [713, 506] on li "[타인카드로 결제를 원하는 경우] 수령한 청구서 내 [납부하러 가기] 버튼 선택 - [일반결제] 선택 - 카드사 선택 및 서명 완료 후 모두 …" at bounding box center [592, 392] width 762 height 277
click at [563, 484] on li "[타인카드로 결제를 원하는 경우] 수령한 청구서 내 [납부하러 가기] 버튼 선택 - [일반결제] 선택 - 카드사 선택 및 서명 완료 후 모두 …" at bounding box center [592, 392] width 762 height 277
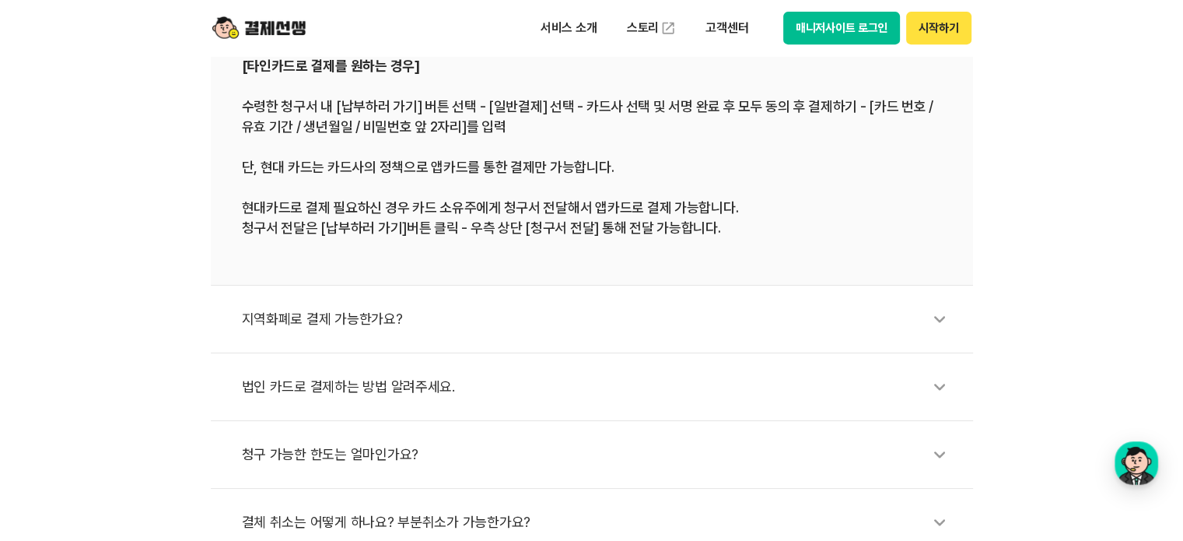
scroll to position [778, 0]
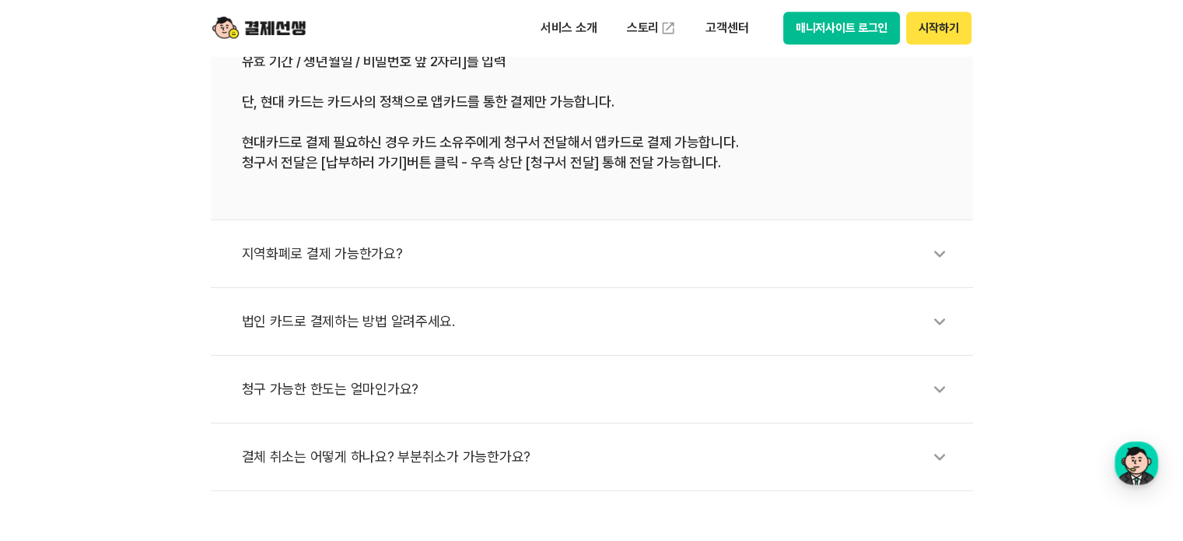
drag, startPoint x: 318, startPoint y: 318, endPoint x: 320, endPoint y: 327, distance: 9.5
click at [320, 327] on div "법인 카드로 결제하는 방법 알려주세요." at bounding box center [600, 321] width 716 height 36
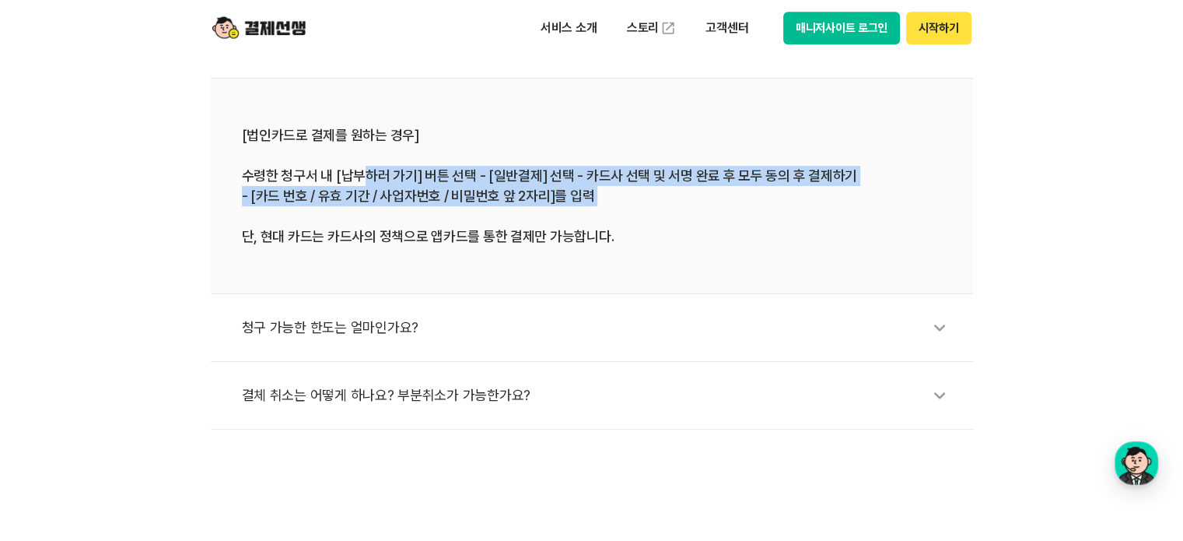
drag, startPoint x: 366, startPoint y: 171, endPoint x: 642, endPoint y: 215, distance: 278.7
click at [642, 215] on div "[법인카드로 결제를 원하는 경우] 수령한 청구서 내 [납부하러 가기] 버튼 선택 - [일반결제] 선택 - 카드사 선택 및 서명 완료 후 모두 …" at bounding box center [592, 185] width 700 height 121
click at [377, 170] on div "[법인카드로 결제를 원하는 경우] 수령한 청구서 내 [납부하러 가기] 버튼 선택 - [일반결제] 선택 - 카드사 선택 및 서명 완료 후 모두 …" at bounding box center [592, 185] width 700 height 121
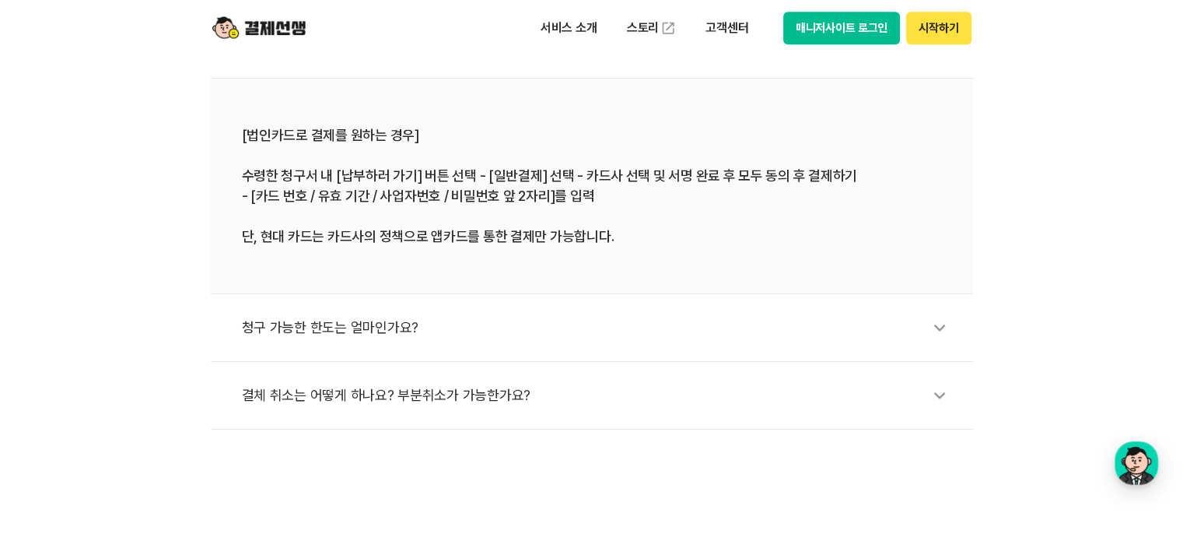
click at [472, 170] on div "[법인카드로 결제를 원하는 경우] 수령한 청구서 내 [납부하러 가기] 버튼 선택 - [일반결제] 선택 - 카드사 선택 및 서명 완료 후 모두 …" at bounding box center [592, 185] width 700 height 121
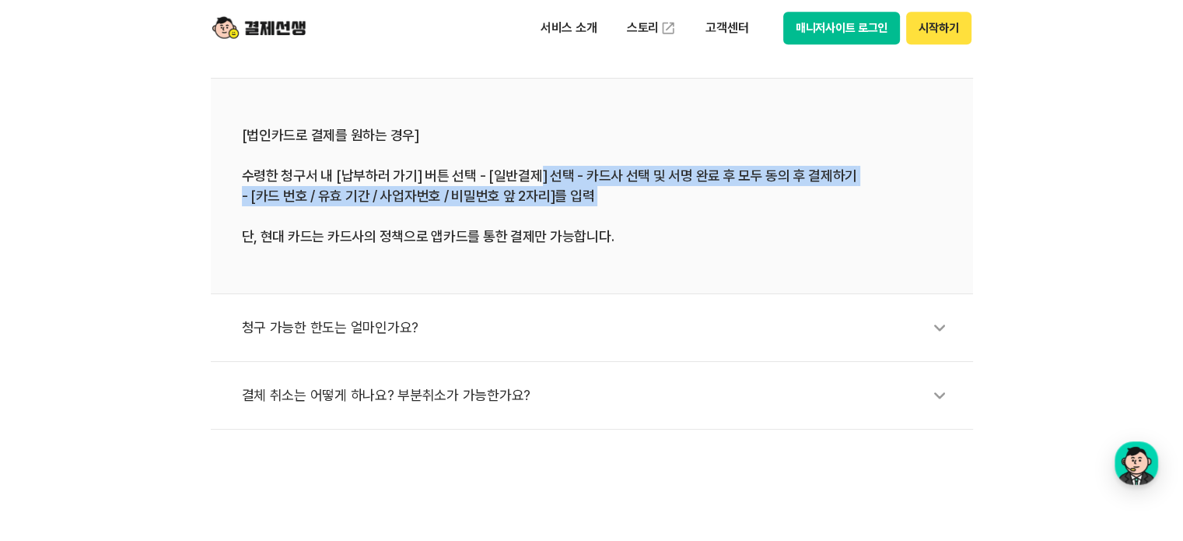
drag, startPoint x: 533, startPoint y: 177, endPoint x: 680, endPoint y: 211, distance: 150.9
click at [680, 211] on div "[법인카드로 결제를 원하는 경우] 수령한 청구서 내 [납부하러 가기] 버튼 선택 - [일반결제] 선택 - 카드사 선택 및 서명 완료 후 모두 …" at bounding box center [592, 185] width 700 height 121
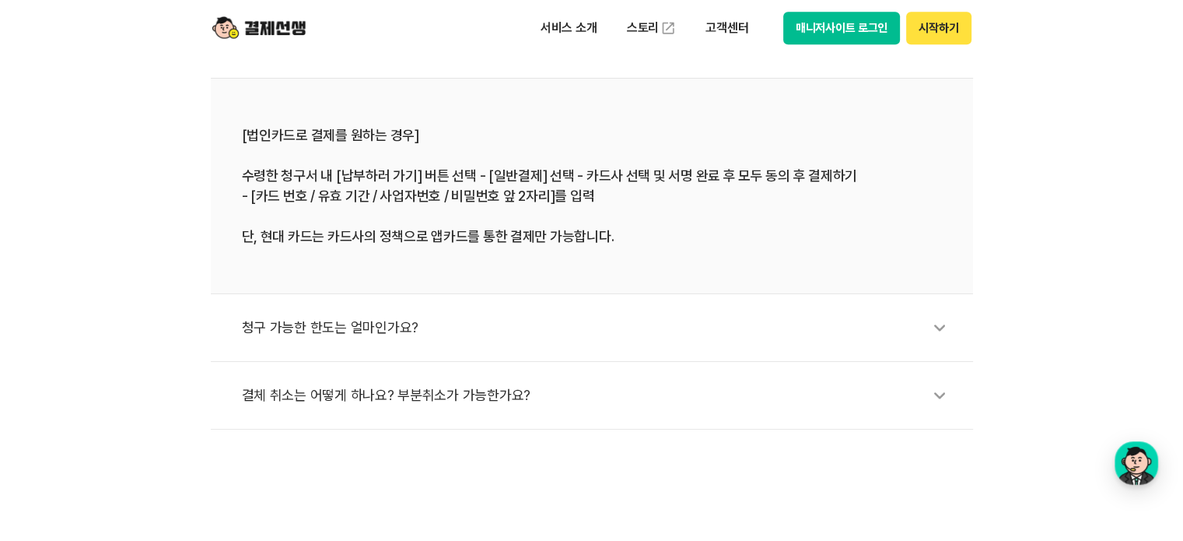
click at [532, 276] on li "[법인카드로 결제를 원하는 경우] 수령한 청구서 내 [납부하러 가기] 버튼 선택 - [일반결제] 선택 - 카드사 선택 및 서명 완료 후 모두 …" at bounding box center [592, 186] width 762 height 215
click at [376, 241] on div "[법인카드로 결제를 원하는 경우] 수령한 청구서 내 [납부하러 가기] 버튼 선택 - [일반결제] 선택 - 카드사 선택 및 서명 완료 후 모두 …" at bounding box center [592, 185] width 700 height 121
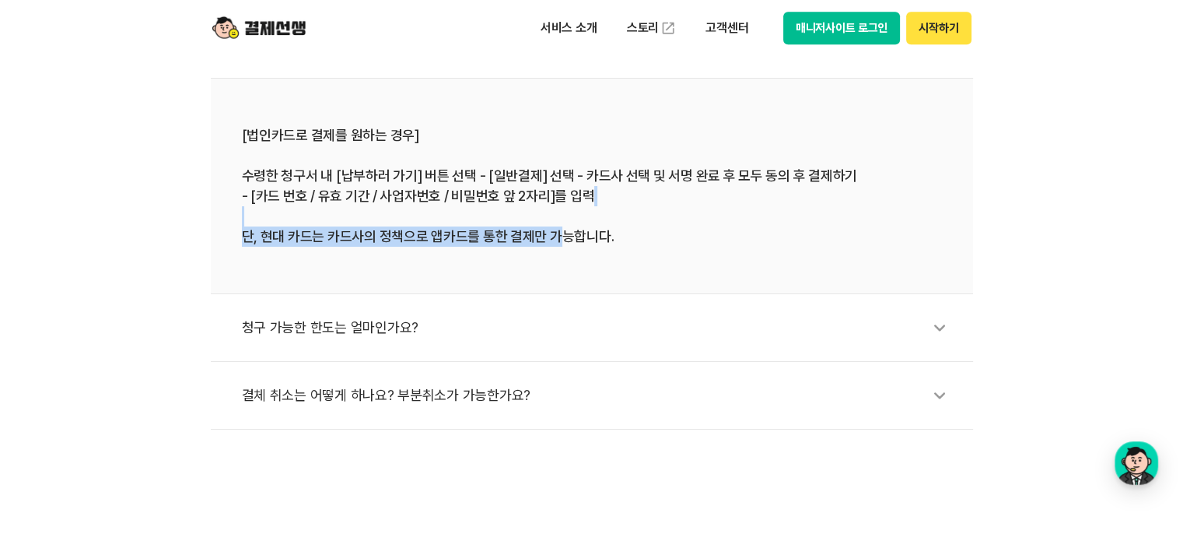
drag, startPoint x: 317, startPoint y: 223, endPoint x: 559, endPoint y: 250, distance: 243.4
click at [559, 250] on li "[법인카드로 결제를 원하는 경우] 수령한 청구서 내 [납부하러 가기] 버튼 선택 - [일반결제] 선택 - 카드사 선택 및 서명 완료 후 모두 …" at bounding box center [592, 186] width 762 height 215
click at [557, 262] on li "[법인카드로 결제를 원하는 경우] 수령한 청구서 내 [납부하러 가기] 버튼 선택 - [일반결제] 선택 - 카드사 선택 및 서명 완료 후 모두 …" at bounding box center [592, 186] width 762 height 215
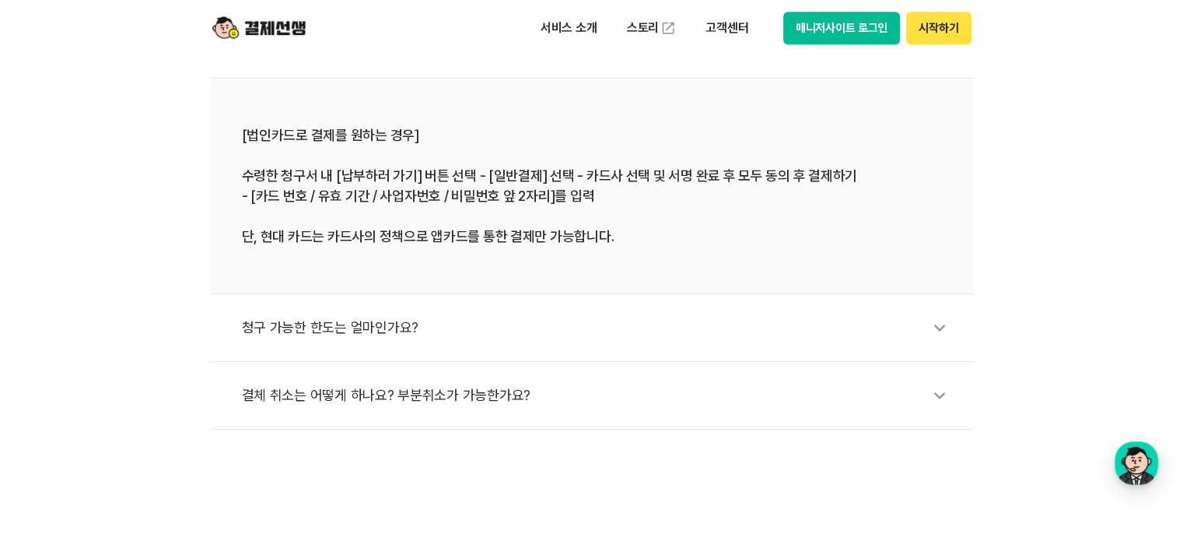
click at [363, 330] on div "청구 가능한 한도는 얼마인가요?" at bounding box center [600, 328] width 716 height 36
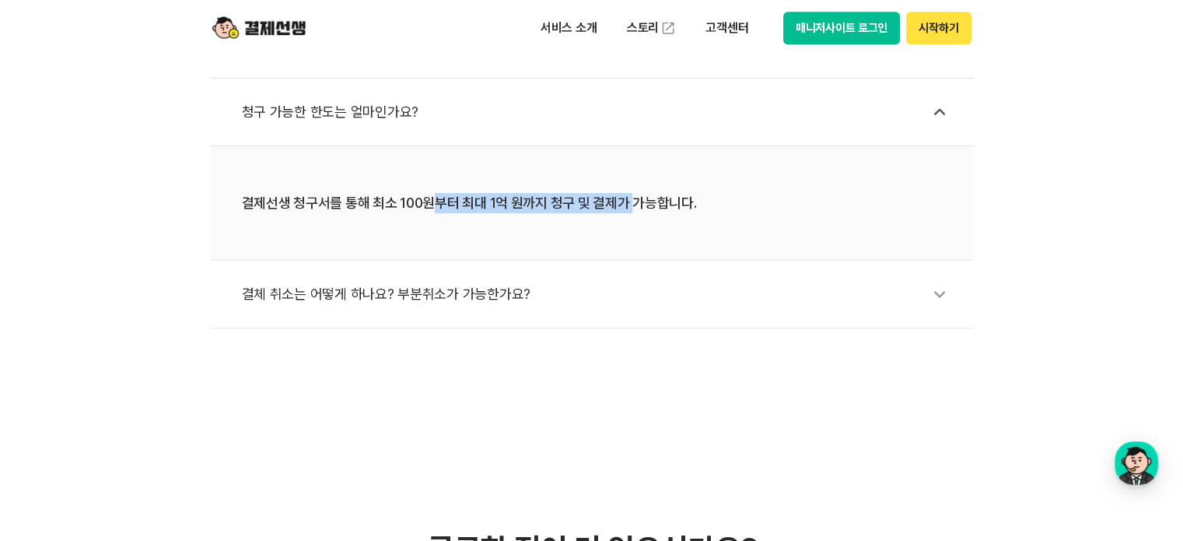
drag, startPoint x: 445, startPoint y: 202, endPoint x: 606, endPoint y: 285, distance: 181.2
click at [628, 229] on li "결제선생 청구서를 통해 최소 100원부터 최대 1억 원까지 청구 및 결제가 가능합니다." at bounding box center [592, 203] width 762 height 114
click at [589, 323] on li "결체 취소는 어떻게 하나요? 부분취소가 가능한가요?" at bounding box center [592, 295] width 762 height 68
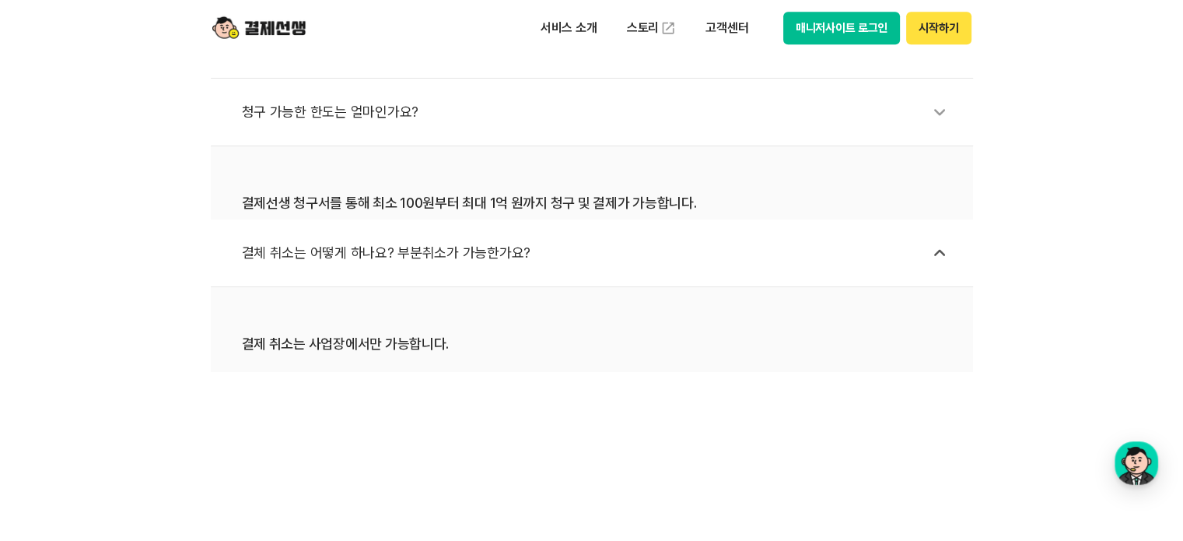
click at [529, 337] on div "결제 취소는 사업장에서만 가능합니다. [결제 취소 방법] 매니저 사이트 또는 앱 - [결제내역] 메뉴에서 해당 승인건을 선택 - [결제취소] …" at bounding box center [592, 405] width 700 height 142
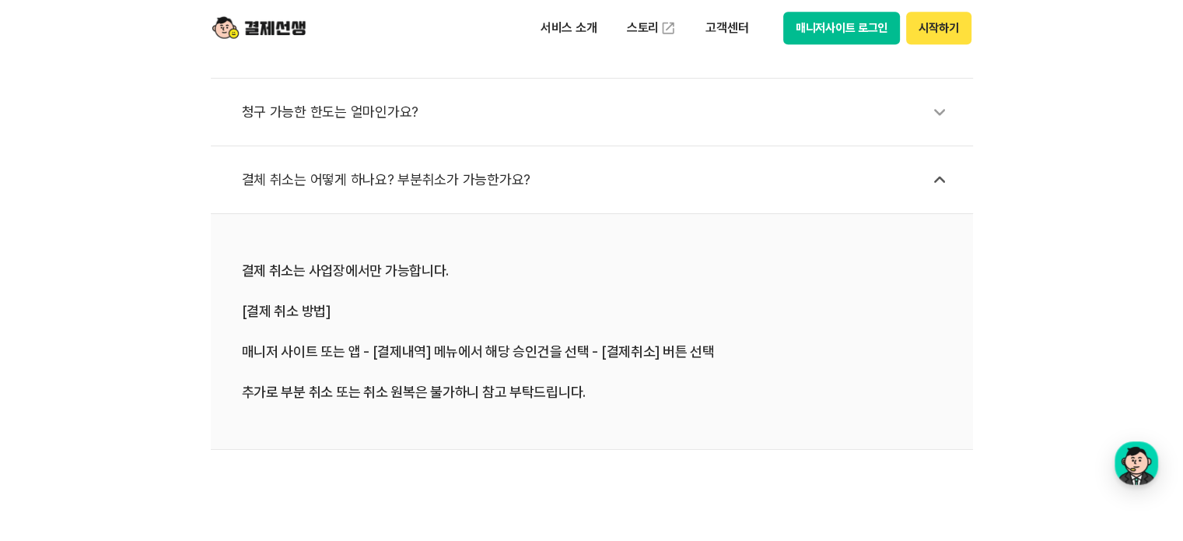
click at [311, 177] on div "결체 취소는 어떻게 하나요? 부분취소가 가능한가요?" at bounding box center [600, 180] width 716 height 36
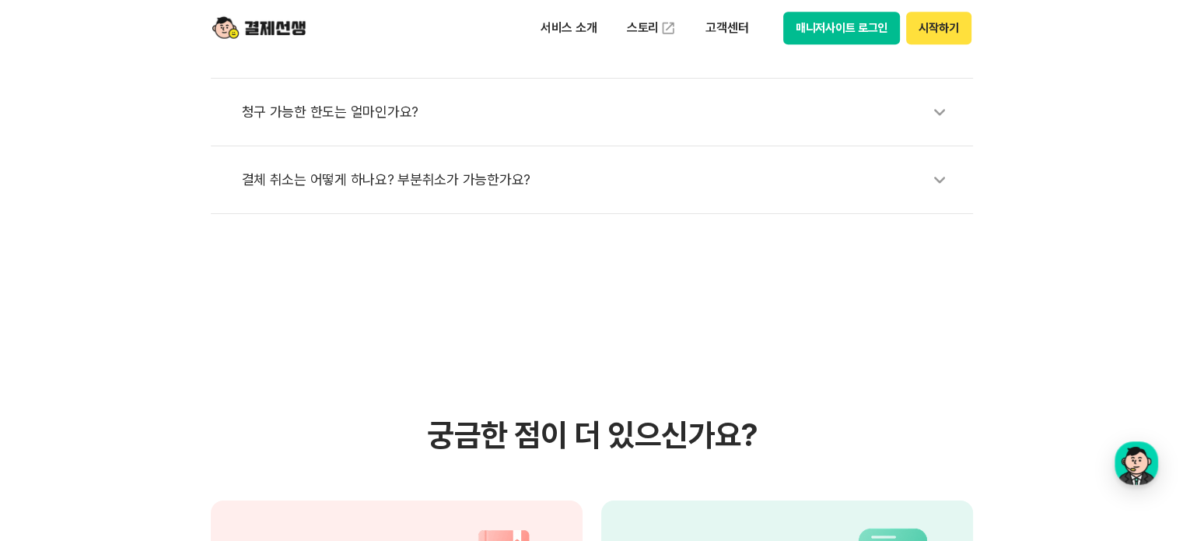
click at [942, 180] on icon at bounding box center [940, 180] width 36 height 36
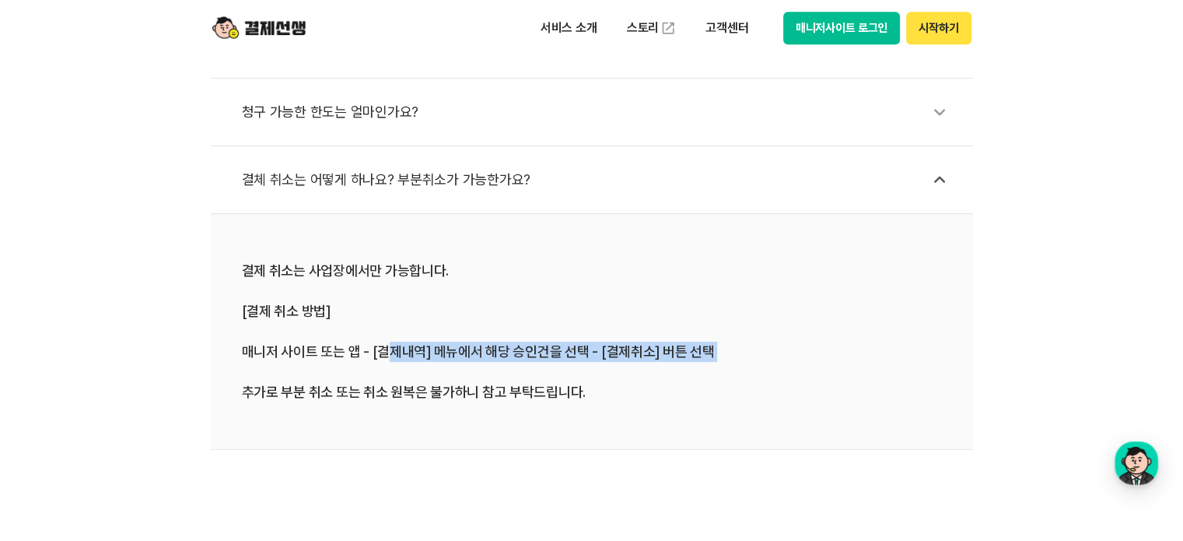
drag, startPoint x: 383, startPoint y: 351, endPoint x: 650, endPoint y: 361, distance: 267.7
click at [650, 361] on div "결제 취소는 사업장에서만 가능합니다. [결제 취소 방법] 매니저 사이트 또는 앱 - [결제내역] 메뉴에서 해당 승인건을 선택 - [결제취소] …" at bounding box center [592, 332] width 700 height 142
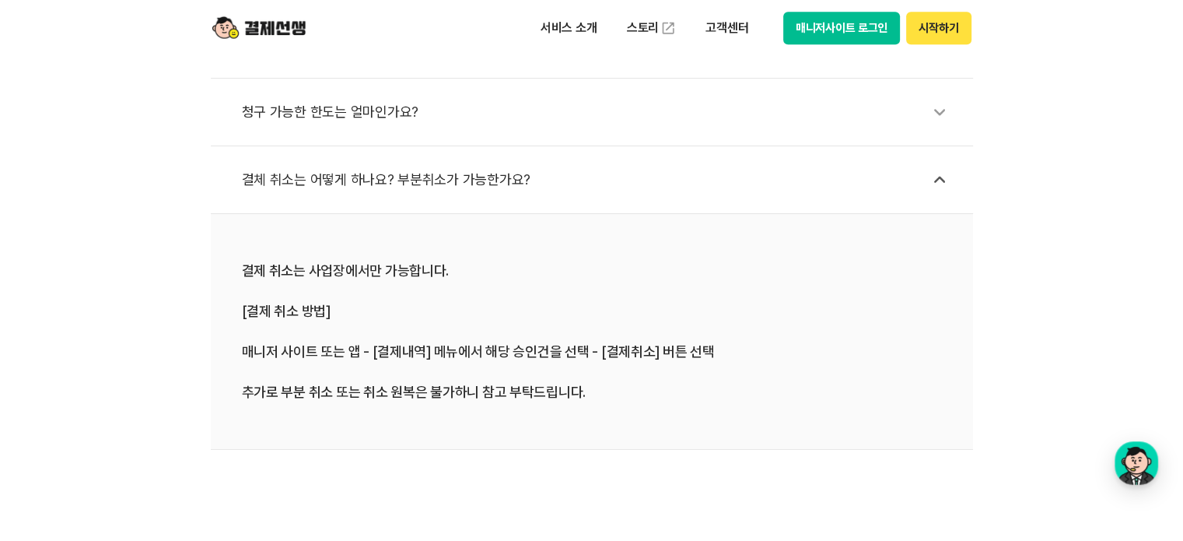
click at [653, 394] on div "결제 취소는 사업장에서만 가능합니다. [결제 취소 방법] 매니저 사이트 또는 앱 - [결제내역] 메뉴에서 해당 승인건을 선택 - [결제취소] …" at bounding box center [592, 332] width 700 height 142
drag, startPoint x: 585, startPoint y: 397, endPoint x: 574, endPoint y: 398, distance: 10.9
click at [585, 397] on div "결제 취소는 사업장에서만 가능합니다. [결제 취소 방법] 매니저 사이트 또는 앱 - [결제내역] 메뉴에서 해당 승인건을 선택 - [결제취소] …" at bounding box center [592, 332] width 700 height 142
drag, startPoint x: 355, startPoint y: 379, endPoint x: 530, endPoint y: 394, distance: 175.6
click at [530, 394] on div "결제 취소는 사업장에서만 가능합니다. [결제 취소 방법] 매니저 사이트 또는 앱 - [결제내역] 메뉴에서 해당 승인건을 선택 - [결제취소] …" at bounding box center [592, 332] width 700 height 142
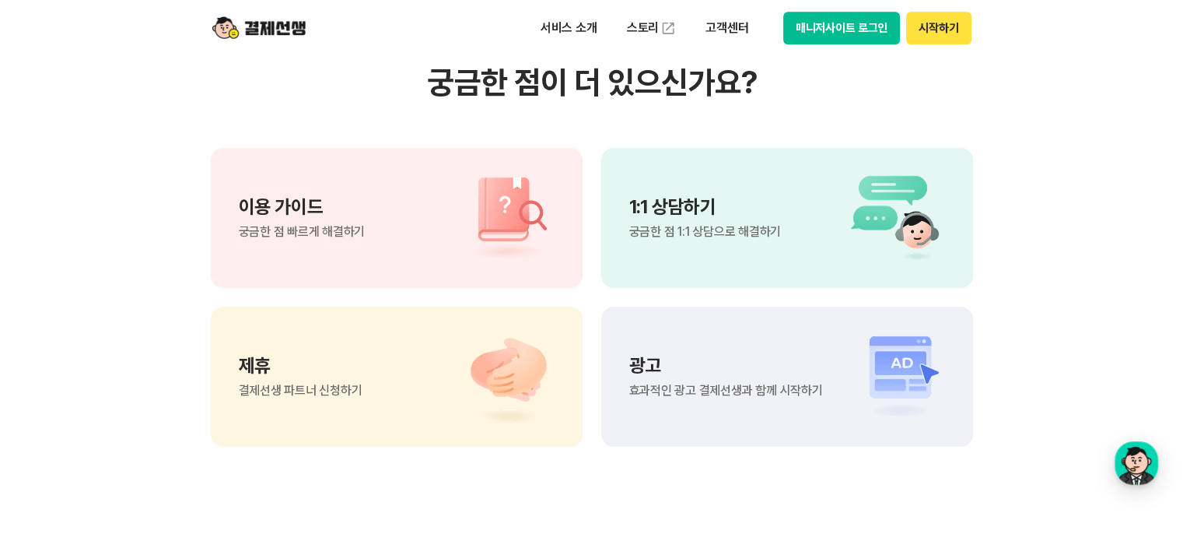
scroll to position [1335, 0]
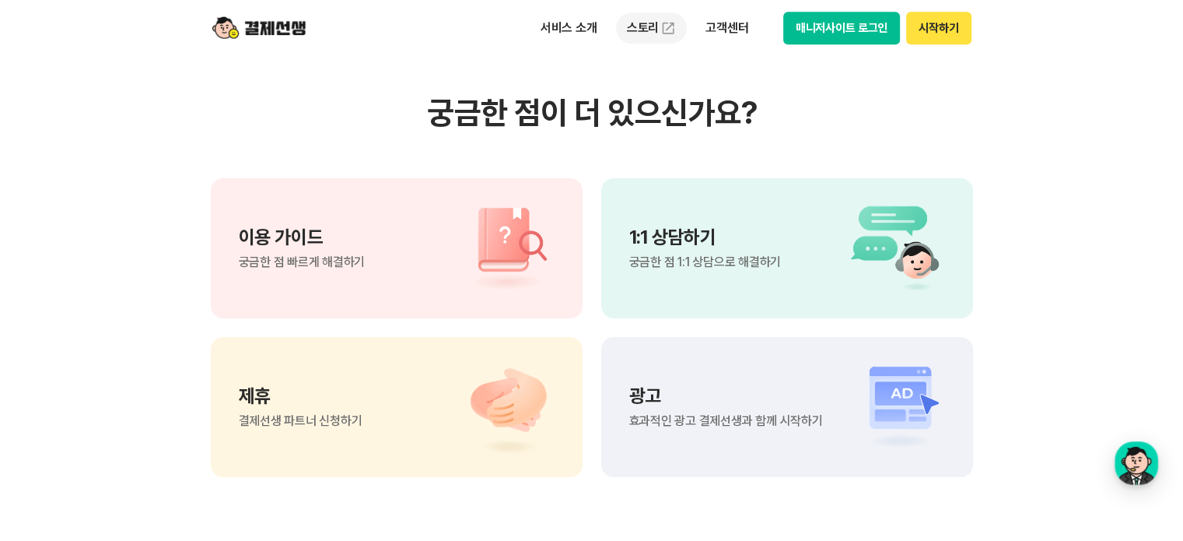
click at [654, 33] on link "스토리" at bounding box center [652, 27] width 72 height 31
click at [550, 24] on p "서비스 소개" at bounding box center [569, 28] width 79 height 28
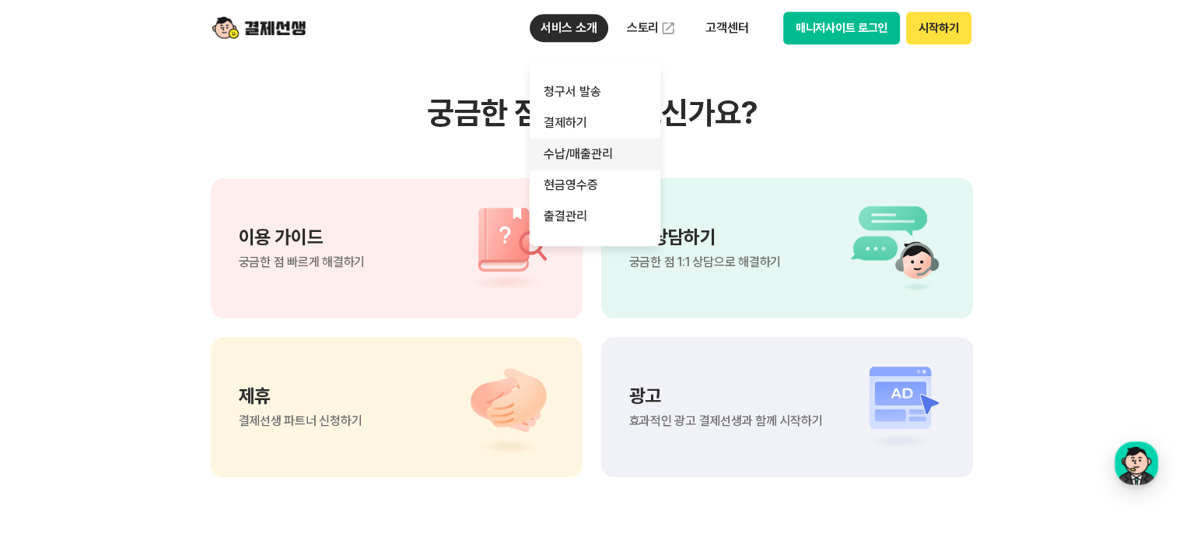
click at [565, 161] on link "수납/매출관리" at bounding box center [595, 153] width 131 height 31
